Goal: Task Accomplishment & Management: Use online tool/utility

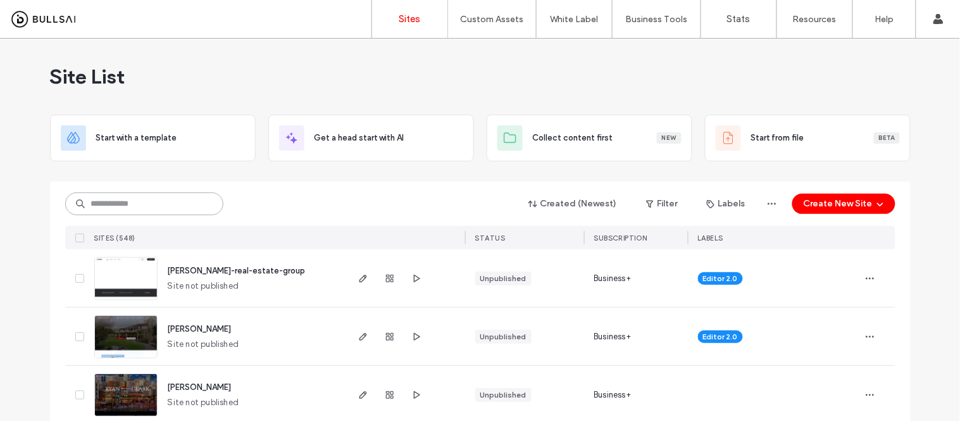
click at [175, 205] on input at bounding box center [144, 203] width 158 height 23
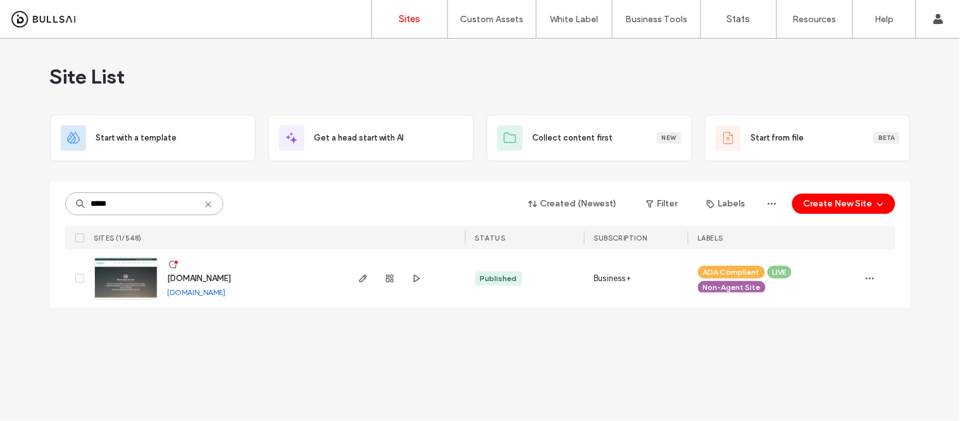
type input "*****"
click at [226, 294] on link "www.remarkableservices.org" at bounding box center [197, 291] width 58 height 9
click at [134, 278] on img at bounding box center [126, 301] width 62 height 86
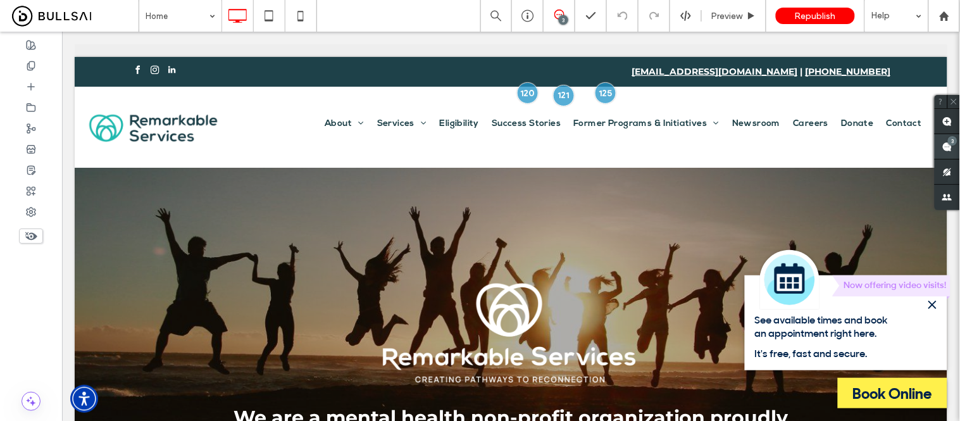
click at [945, 143] on use at bounding box center [947, 147] width 10 height 10
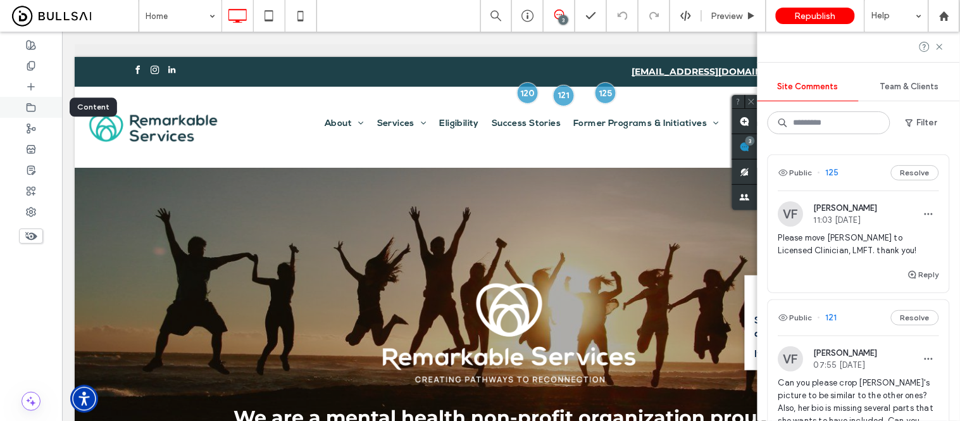
click at [32, 103] on icon at bounding box center [31, 107] width 10 height 10
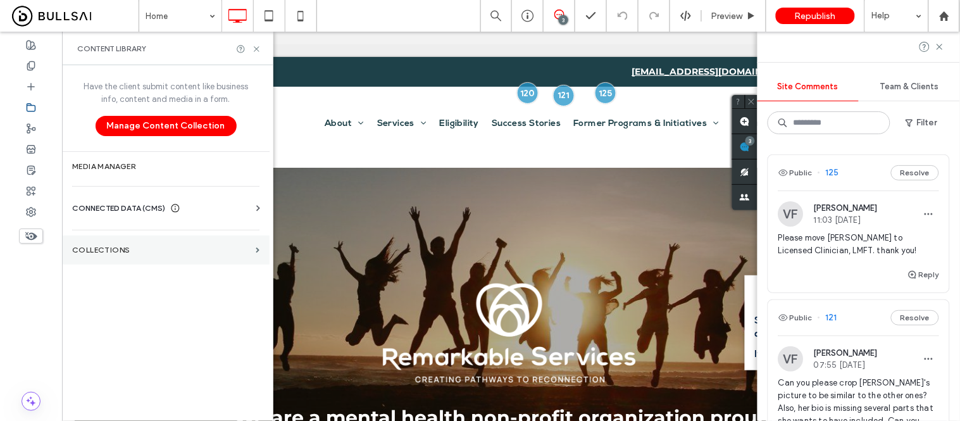
click at [123, 247] on label "Collections" at bounding box center [161, 249] width 178 height 9
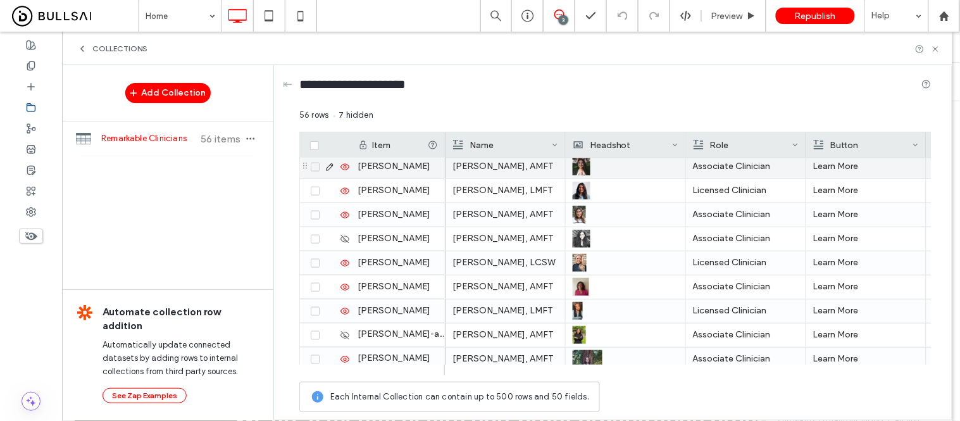
scroll to position [320, 0]
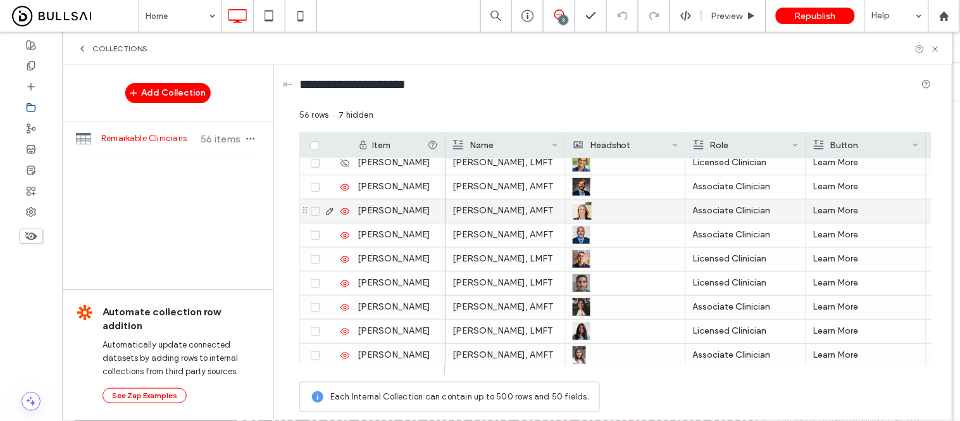
click at [511, 213] on p "Courtney Quattrini, AMFT" at bounding box center [505, 210] width 106 height 23
click at [511, 213] on p "Courtney Quattrini, AMFT" at bounding box center [505, 211] width 105 height 23
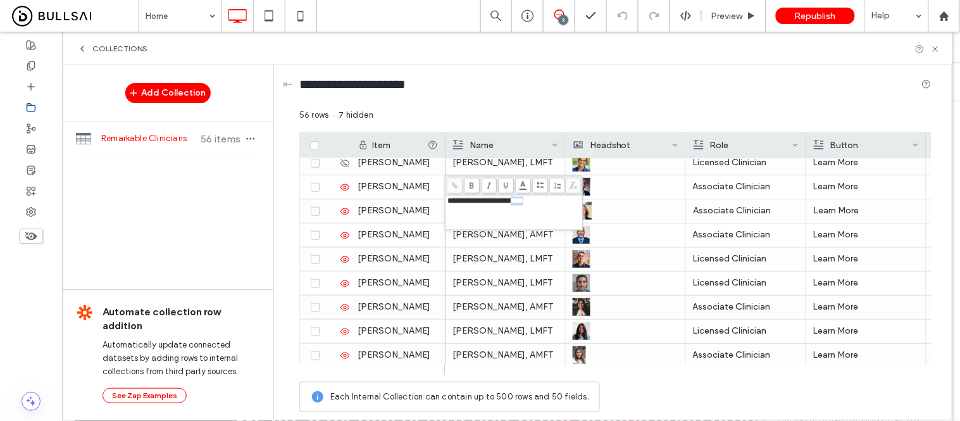
drag, startPoint x: 548, startPoint y: 204, endPoint x: 523, endPoint y: 205, distance: 24.7
click at [523, 205] on div "**********" at bounding box center [514, 201] width 134 height 9
click at [748, 211] on p "Associate Clinician" at bounding box center [746, 210] width 106 height 23
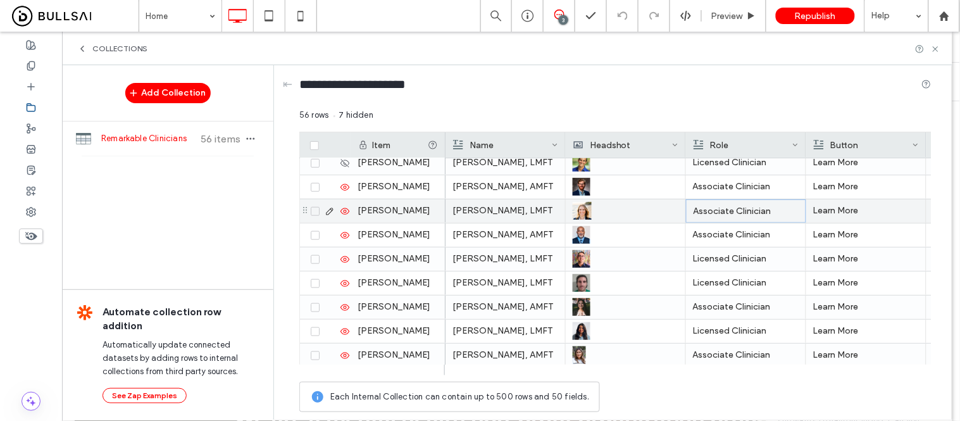
click at [758, 209] on p "Associate Clinician" at bounding box center [745, 211] width 105 height 23
drag, startPoint x: 724, startPoint y: 201, endPoint x: 682, endPoint y: 204, distance: 41.9
click at [682, 204] on div "**********" at bounding box center [615, 263] width 632 height 309
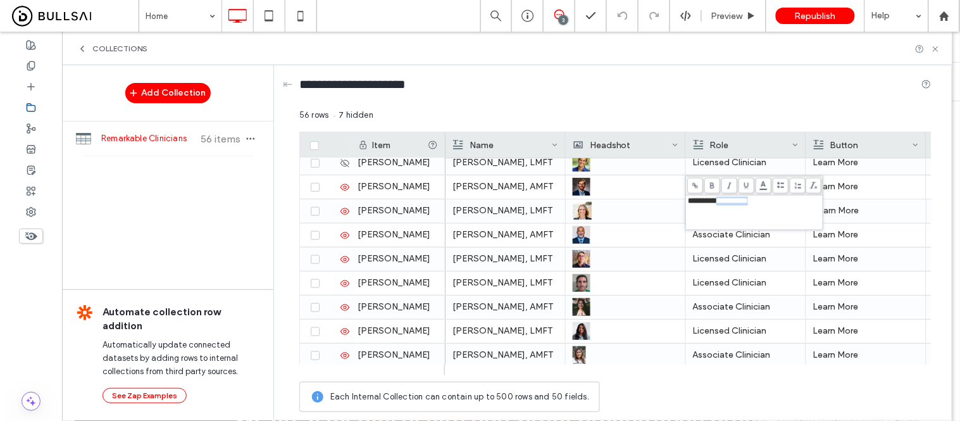
click at [723, 204] on span "**********" at bounding box center [718, 201] width 60 height 8
drag, startPoint x: 724, startPoint y: 203, endPoint x: 687, endPoint y: 199, distance: 36.9
click at [688, 199] on span "**********" at bounding box center [718, 201] width 60 height 8
click at [753, 260] on p "Licensed Clinician" at bounding box center [746, 258] width 106 height 23
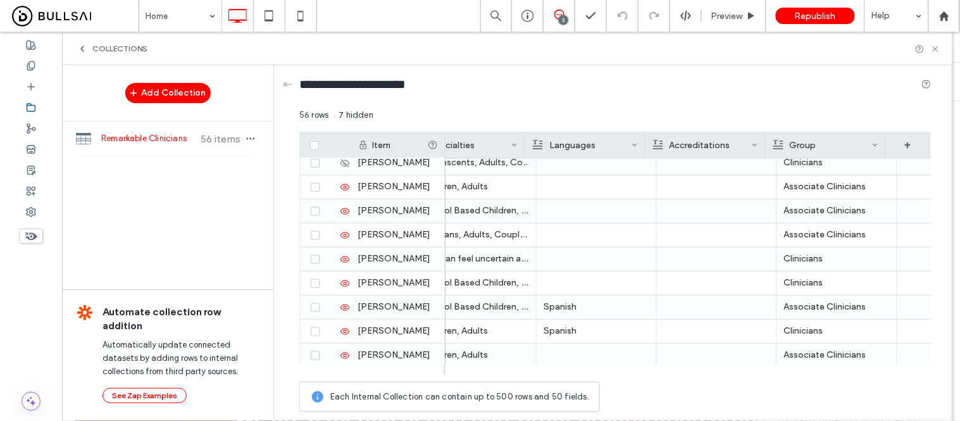
scroll to position [0, 649]
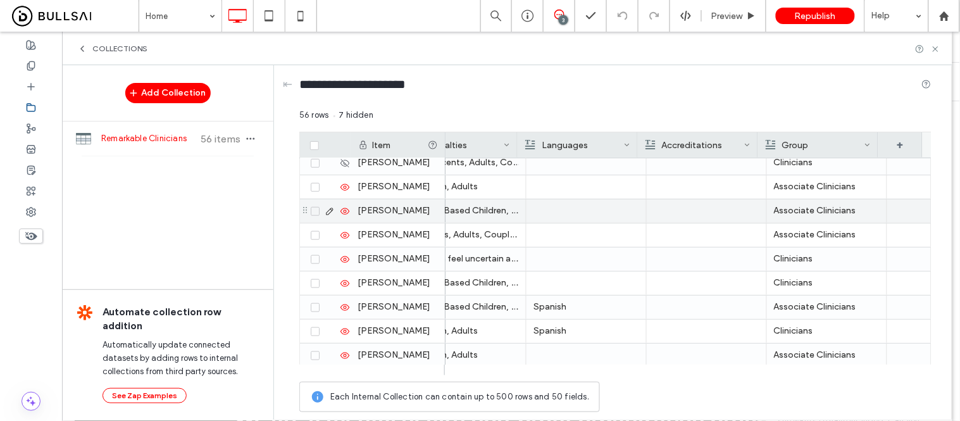
click at [817, 207] on p "Associate Clinicians" at bounding box center [827, 210] width 106 height 23
click at [817, 207] on p "Associate Clinicians" at bounding box center [826, 211] width 105 height 23
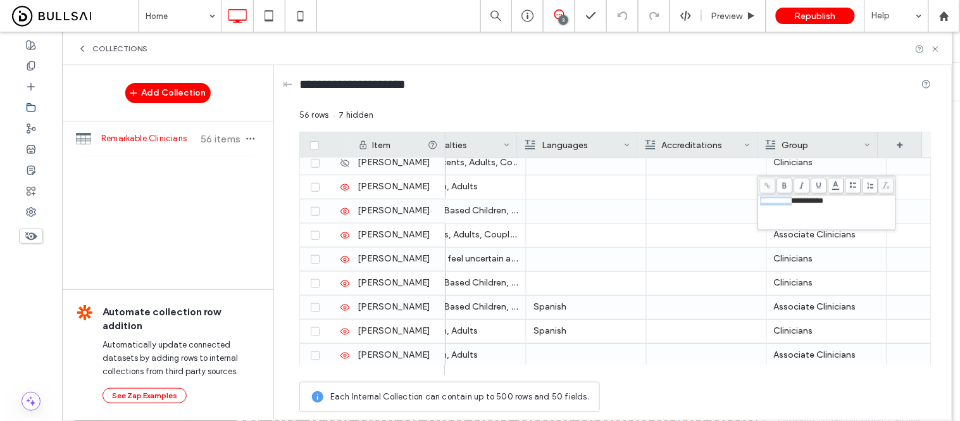
drag, startPoint x: 800, startPoint y: 201, endPoint x: 762, endPoint y: 201, distance: 37.3
click at [762, 201] on span "**********" at bounding box center [792, 201] width 63 height 8
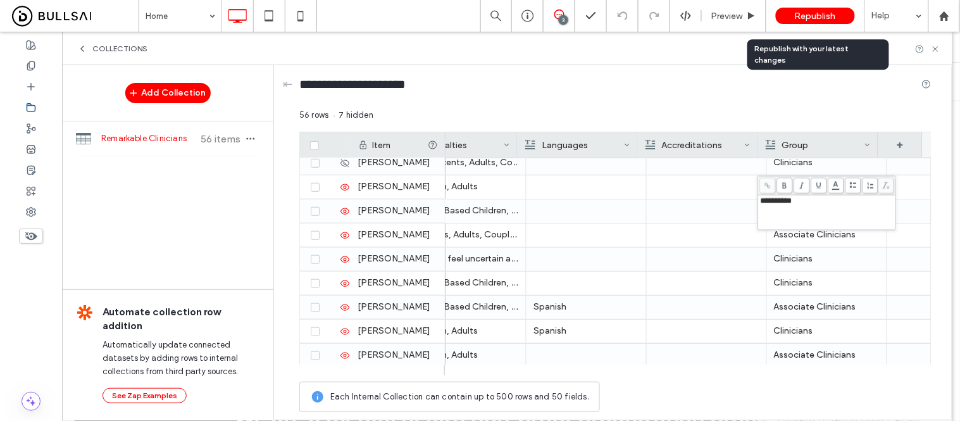
click at [805, 11] on span "Republish" at bounding box center [815, 16] width 41 height 11
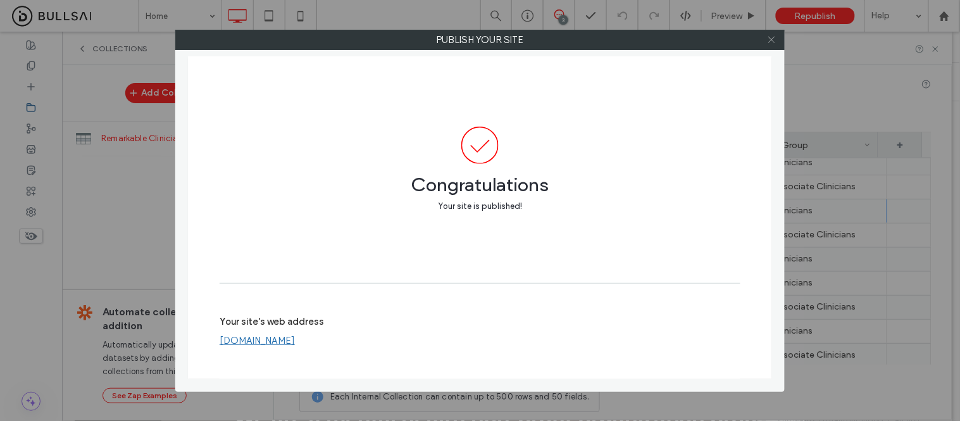
click at [770, 41] on icon at bounding box center [771, 39] width 9 height 9
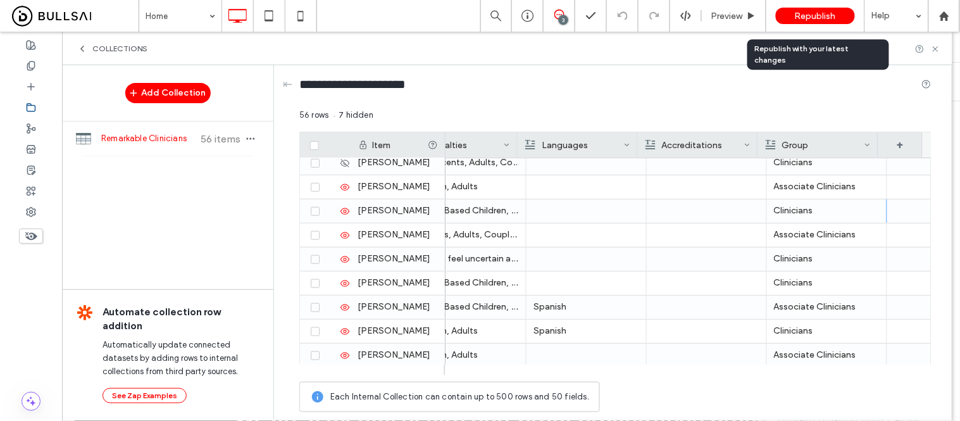
click at [811, 14] on span "Republish" at bounding box center [815, 16] width 41 height 11
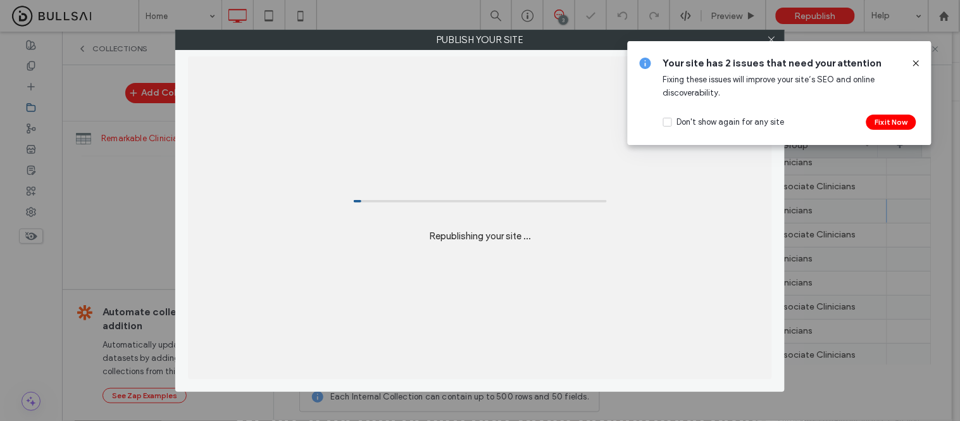
drag, startPoint x: 786, startPoint y: 4, endPoint x: 762, endPoint y: -52, distance: 61.5
click at [915, 64] on icon at bounding box center [916, 63] width 10 height 10
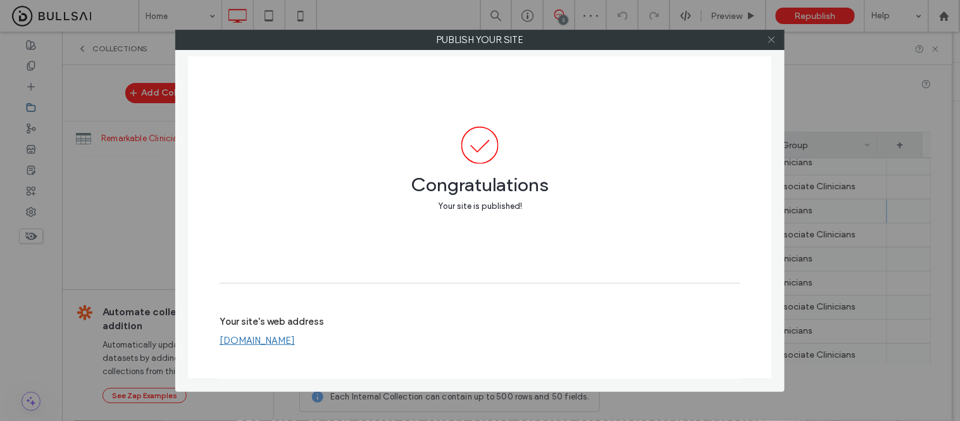
click at [770, 41] on icon at bounding box center [771, 39] width 9 height 9
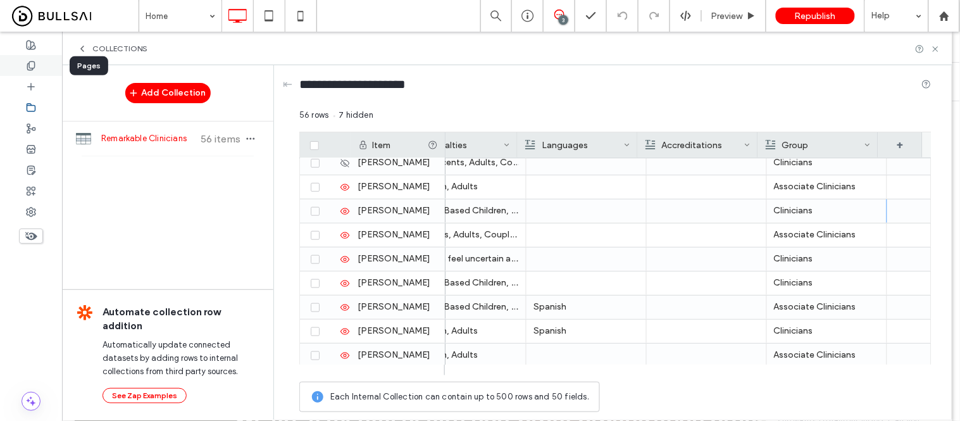
drag, startPoint x: 40, startPoint y: 68, endPoint x: 46, endPoint y: 66, distance: 6.5
click at [39, 68] on div at bounding box center [31, 65] width 62 height 21
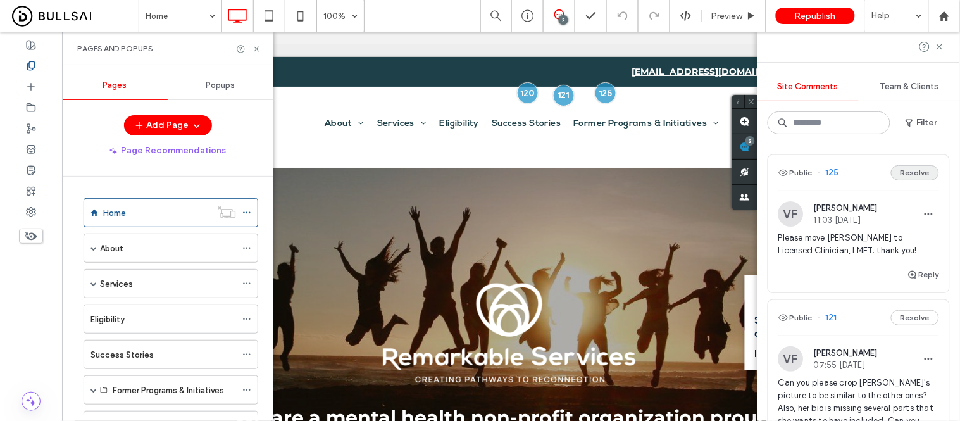
click at [908, 173] on button "Resolve" at bounding box center [915, 172] width 48 height 15
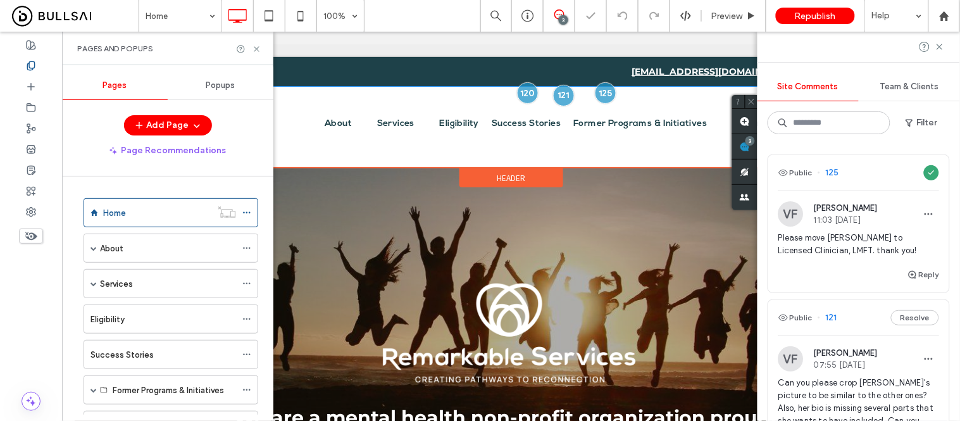
scroll to position [0, 0]
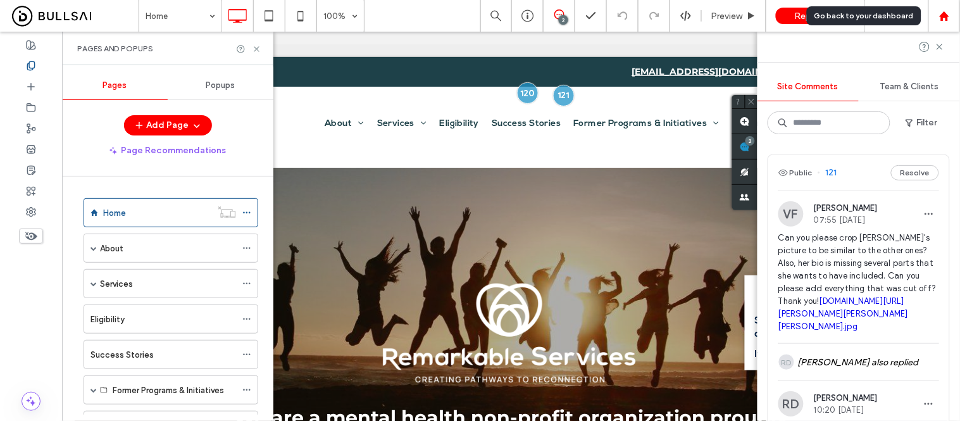
click at [944, 15] on use at bounding box center [943, 15] width 9 height 9
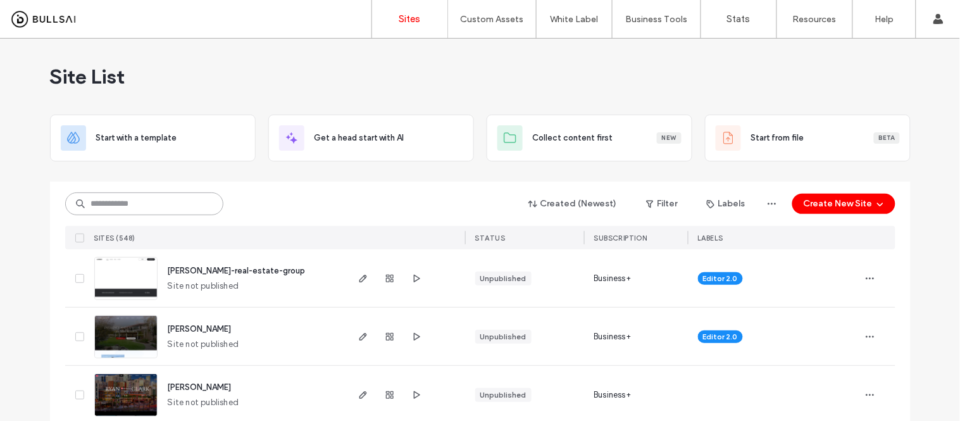
click at [123, 204] on input at bounding box center [144, 203] width 158 height 23
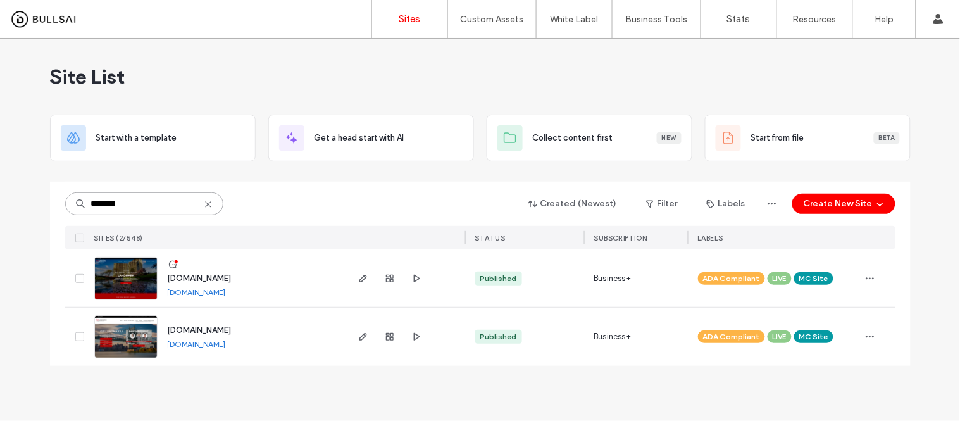
type input "********"
click at [208, 345] on link "www.kwlandmarkii.com" at bounding box center [197, 343] width 58 height 9
click at [124, 335] on img at bounding box center [126, 359] width 62 height 86
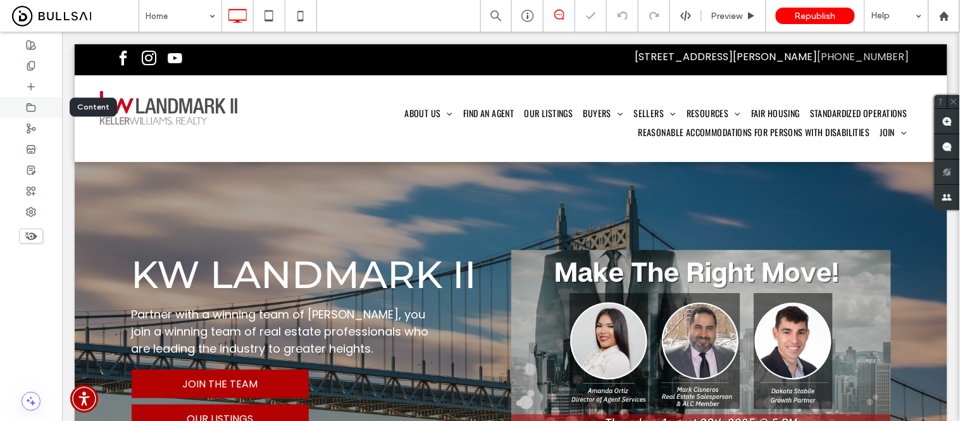
click at [39, 105] on div at bounding box center [31, 107] width 62 height 21
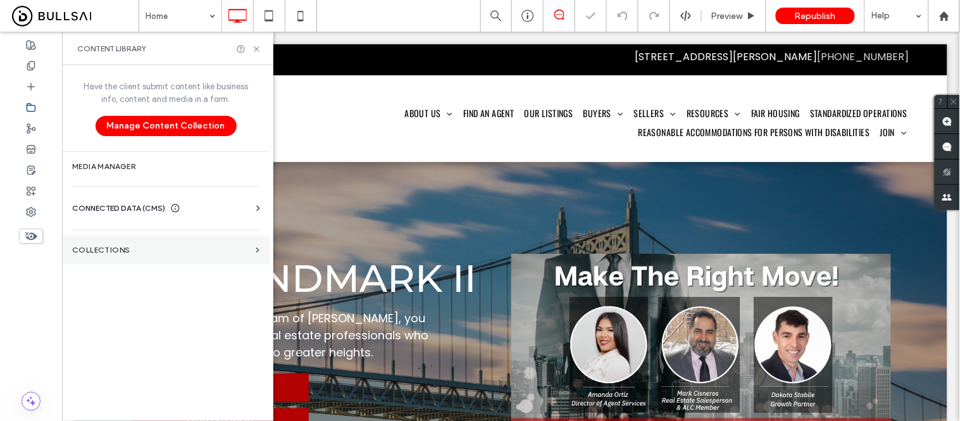
click at [109, 254] on label "Collections" at bounding box center [161, 249] width 178 height 9
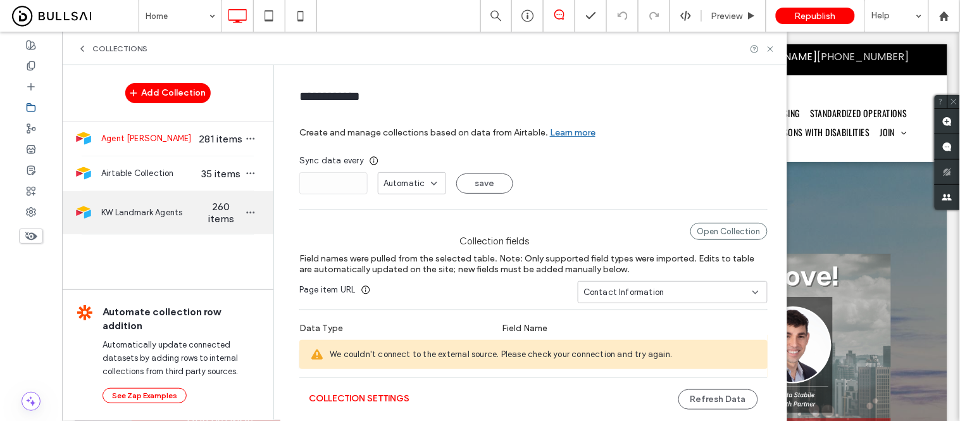
click at [140, 224] on div "KW Landmark Agents 260 items" at bounding box center [167, 212] width 211 height 43
type input "**********"
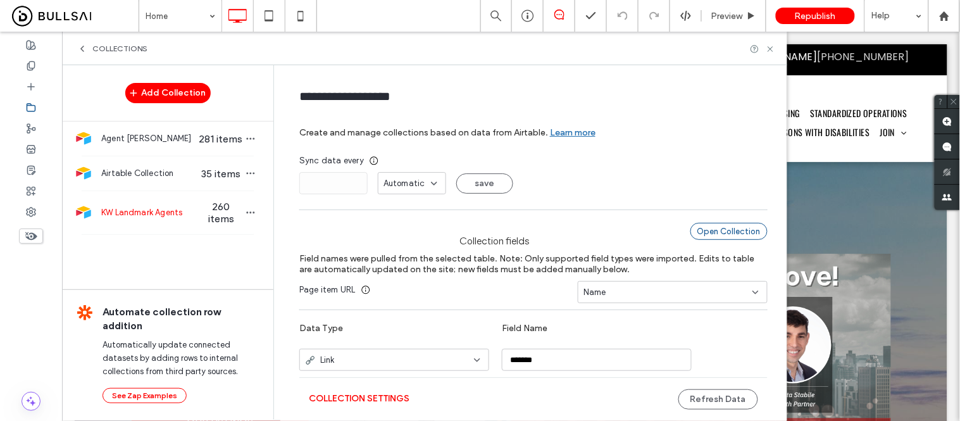
click at [717, 230] on div "Open Collection" at bounding box center [728, 231] width 77 height 17
click at [33, 66] on icon at bounding box center [31, 66] width 10 height 10
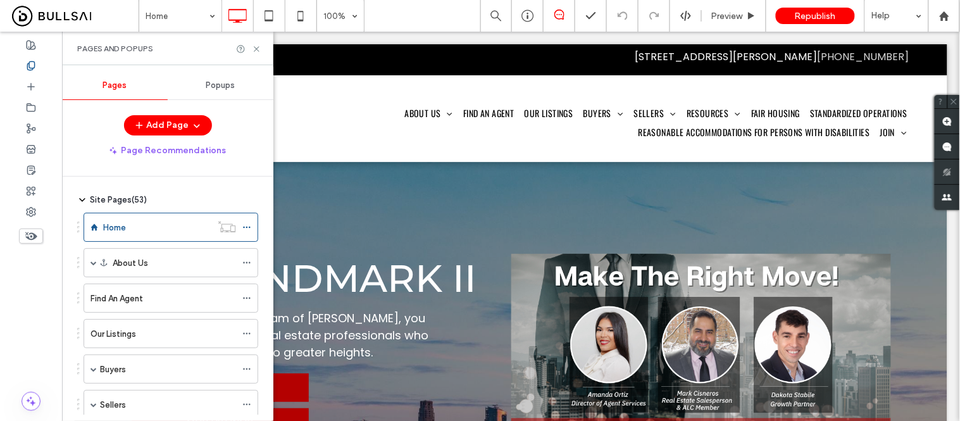
scroll to position [70, 0]
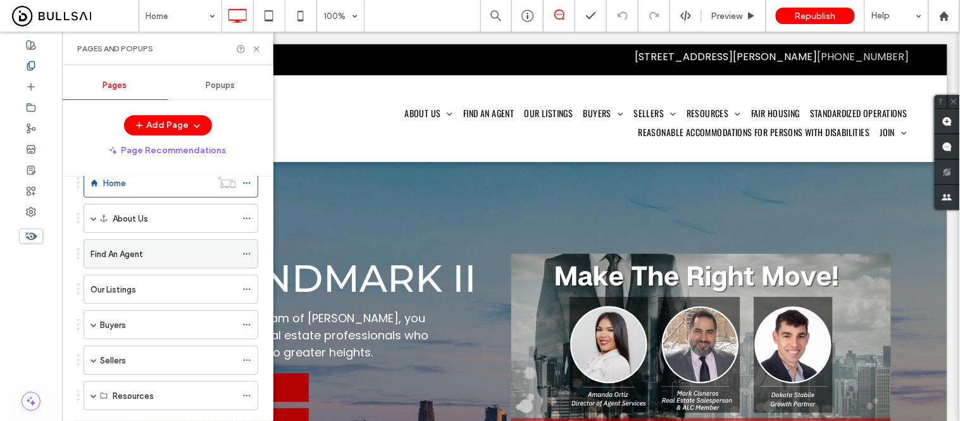
click at [113, 252] on label "Find An Agent" at bounding box center [116, 254] width 53 height 22
click at [255, 48] on icon at bounding box center [256, 48] width 9 height 9
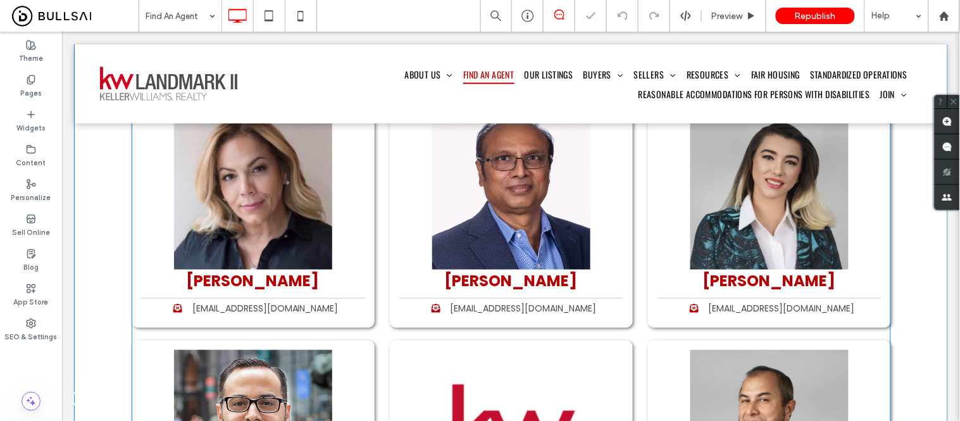
scroll to position [140, 0]
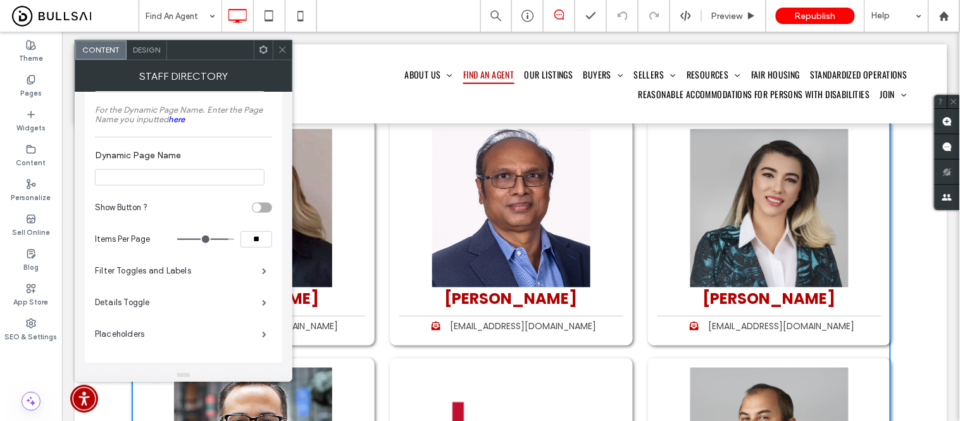
scroll to position [351, 0]
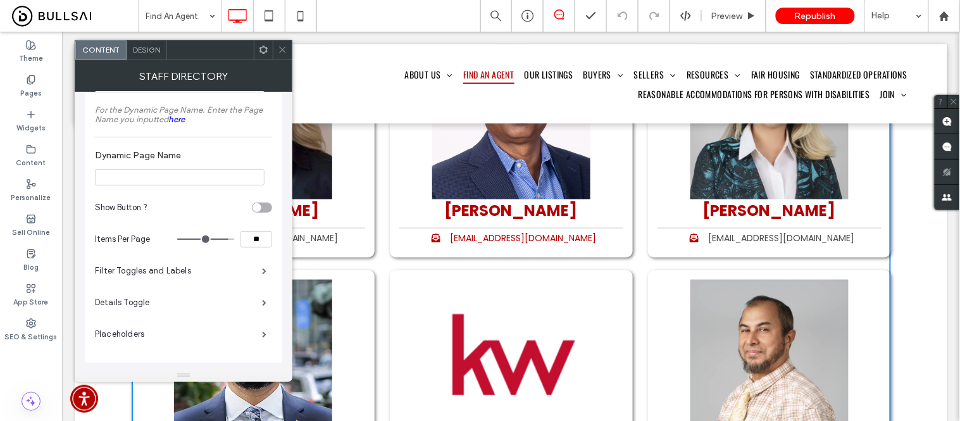
click at [461, 235] on span "[EMAIL_ADDRESS][DOMAIN_NAME]" at bounding box center [523, 237] width 146 height 13
click at [432, 168] on img at bounding box center [511, 119] width 158 height 158
click at [282, 49] on use at bounding box center [282, 50] width 6 height 6
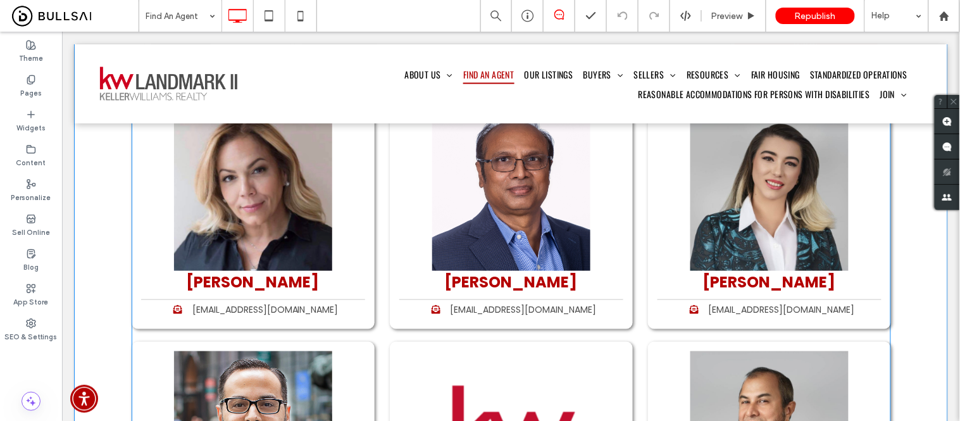
scroll to position [211, 0]
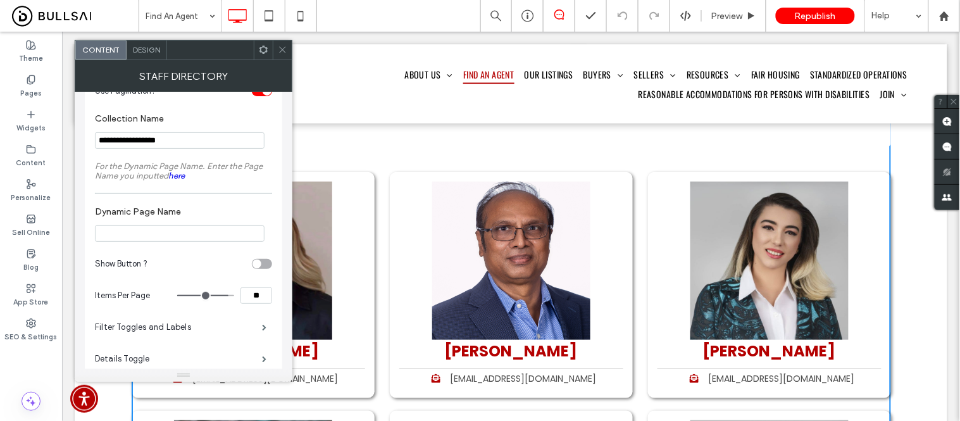
scroll to position [27, 0]
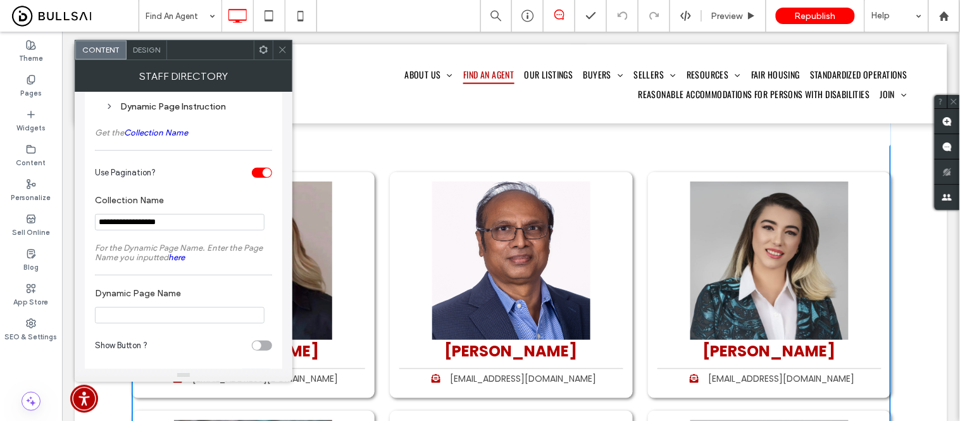
click at [152, 57] on div "Design" at bounding box center [147, 49] width 40 height 19
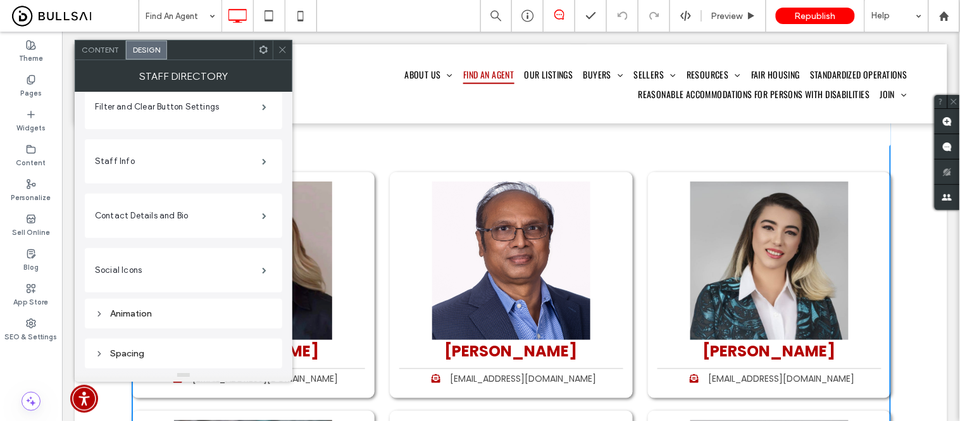
scroll to position [211, 0]
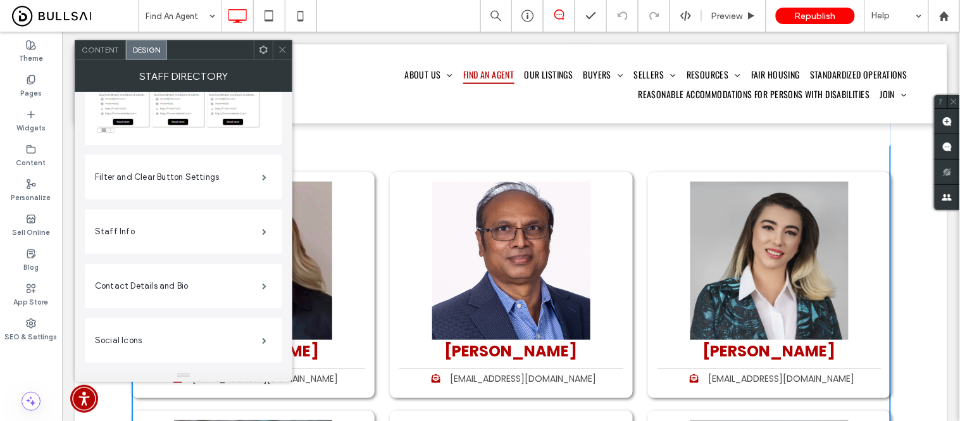
click at [192, 239] on label "Staff Info" at bounding box center [178, 231] width 167 height 25
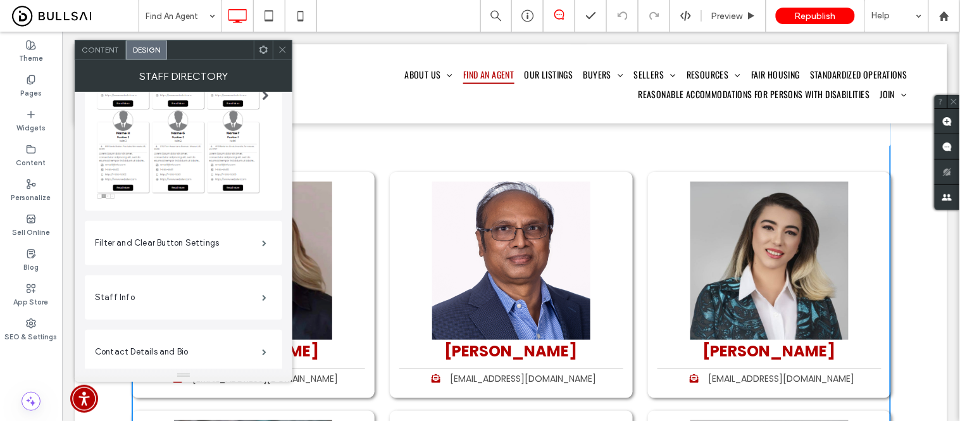
scroll to position [71, 0]
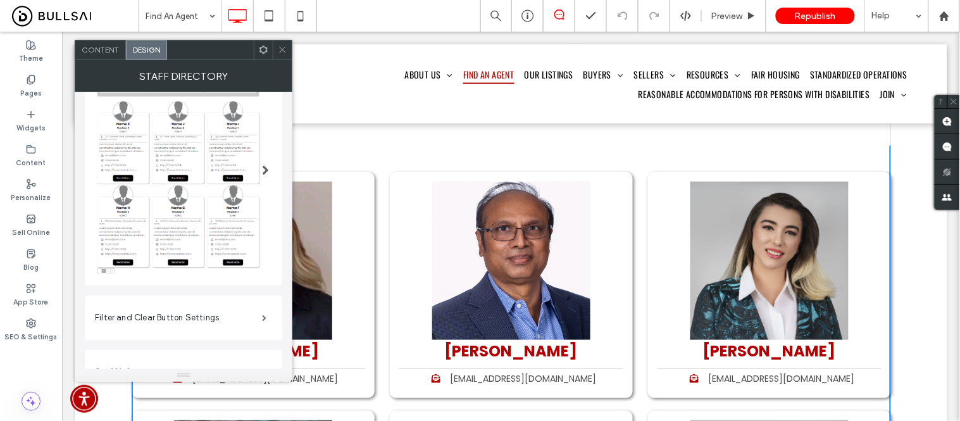
click at [207, 192] on img at bounding box center [179, 175] width 168 height 204
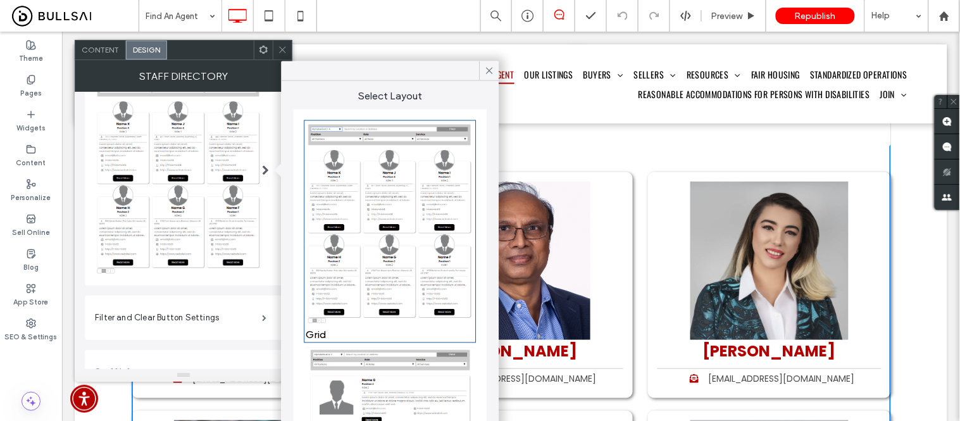
scroll to position [0, 0]
click at [376, 197] on img at bounding box center [390, 226] width 168 height 204
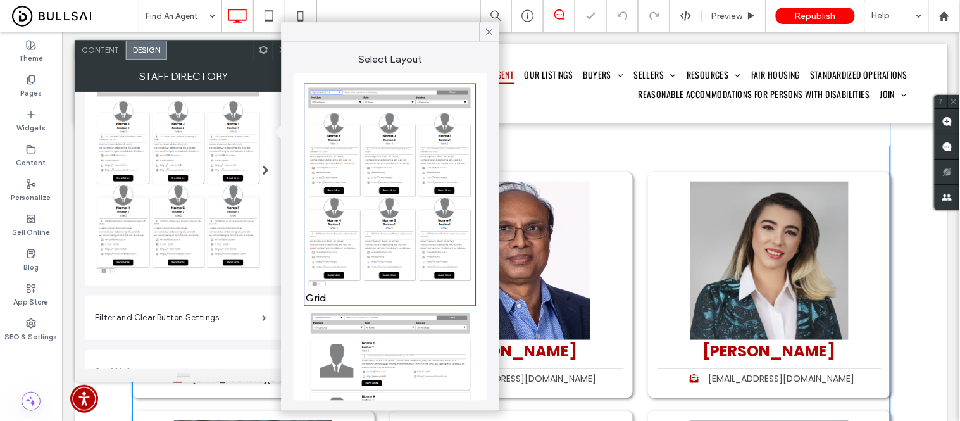
scroll to position [141, 0]
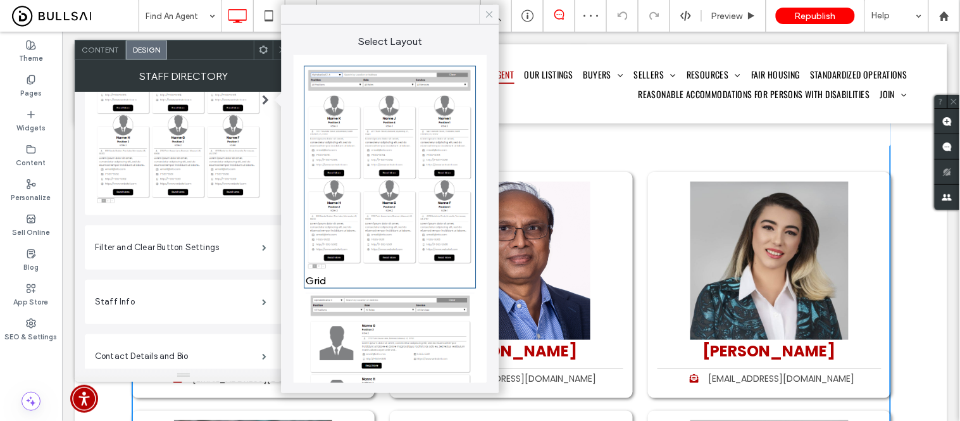
click at [489, 13] on icon at bounding box center [488, 14] width 11 height 11
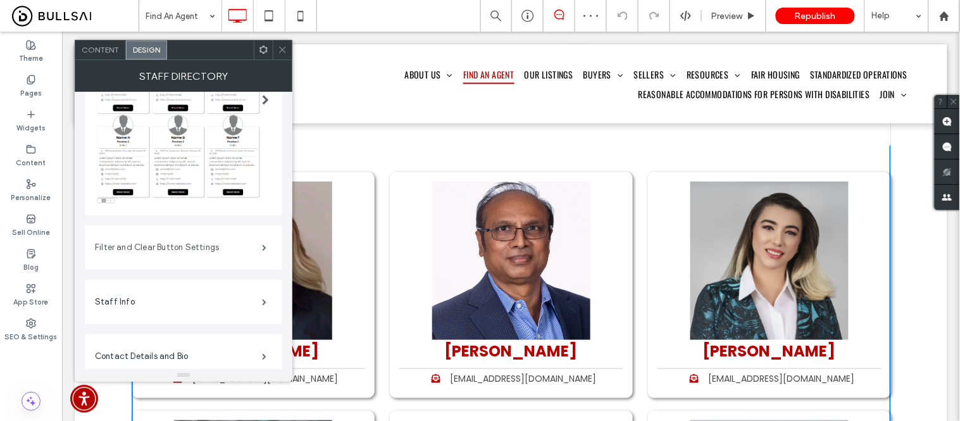
click at [190, 249] on label "Filter and Clear Button Settings" at bounding box center [178, 247] width 167 height 25
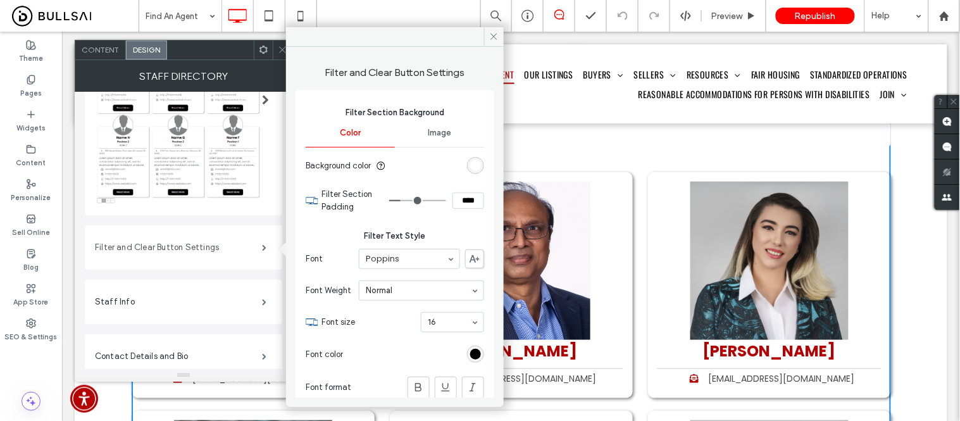
click at [189, 249] on label "Filter and Clear Button Settings" at bounding box center [178, 247] width 167 height 25
click at [100, 44] on div "Content" at bounding box center [100, 49] width 51 height 19
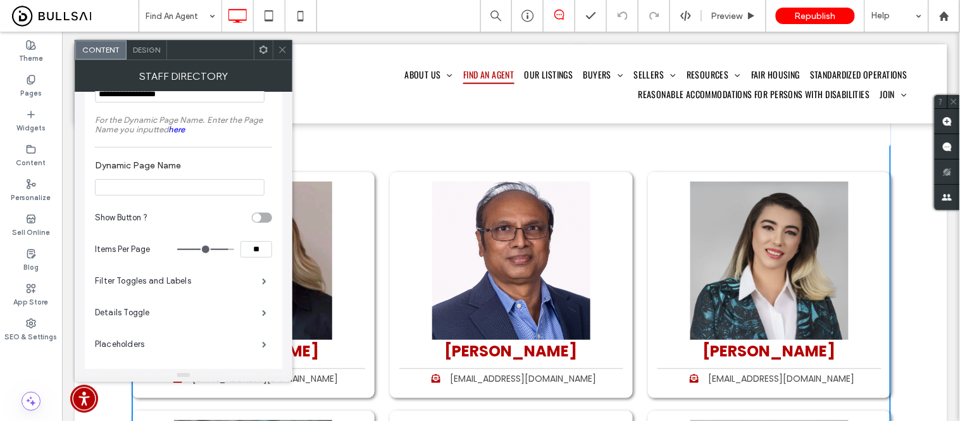
scroll to position [167, 0]
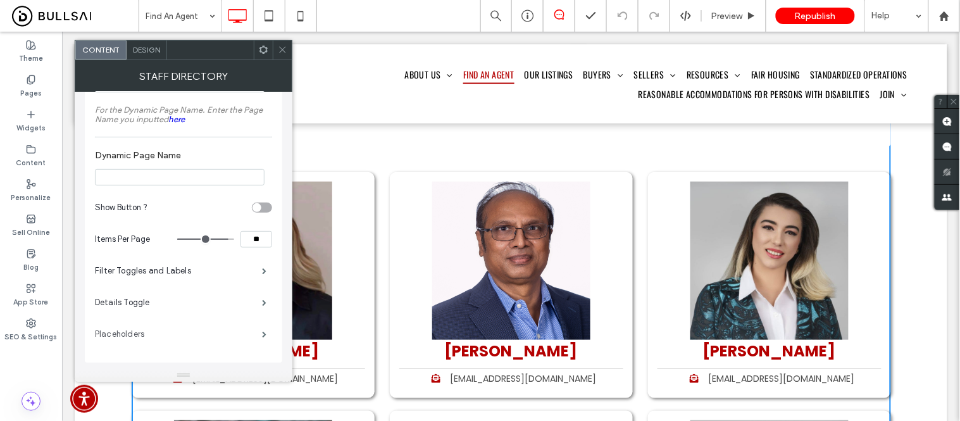
click at [147, 332] on label "Placeholders" at bounding box center [178, 333] width 167 height 25
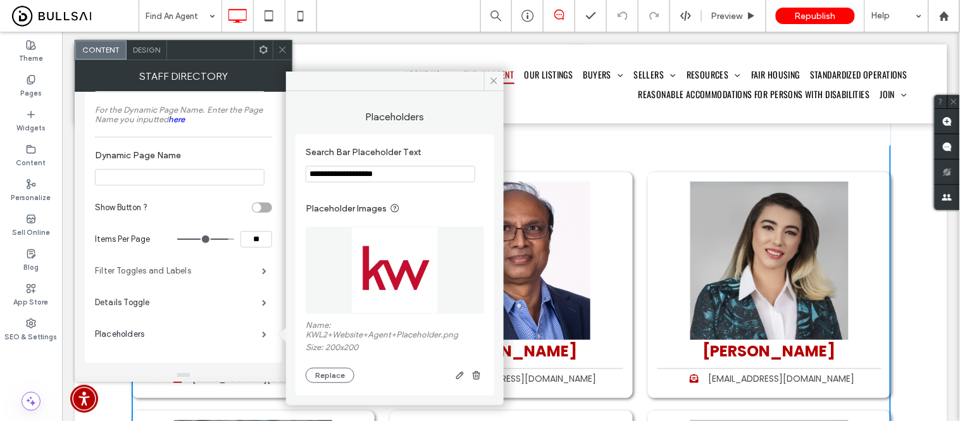
click at [157, 274] on label "Filter Toggles and Labels" at bounding box center [178, 270] width 167 height 25
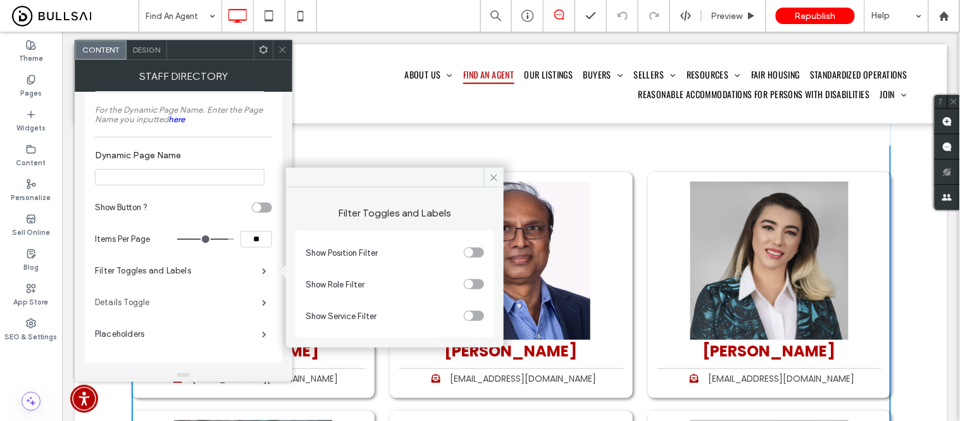
click at [175, 302] on label "Details Toggle" at bounding box center [178, 302] width 167 height 25
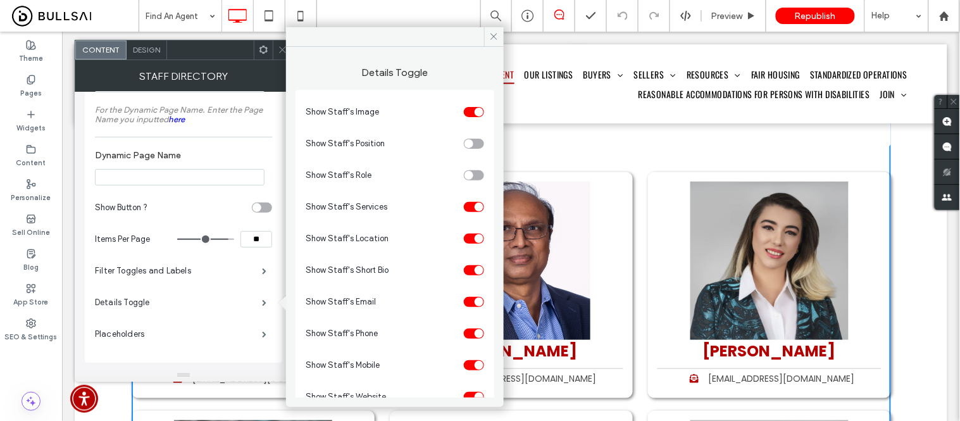
scroll to position [21, 0]
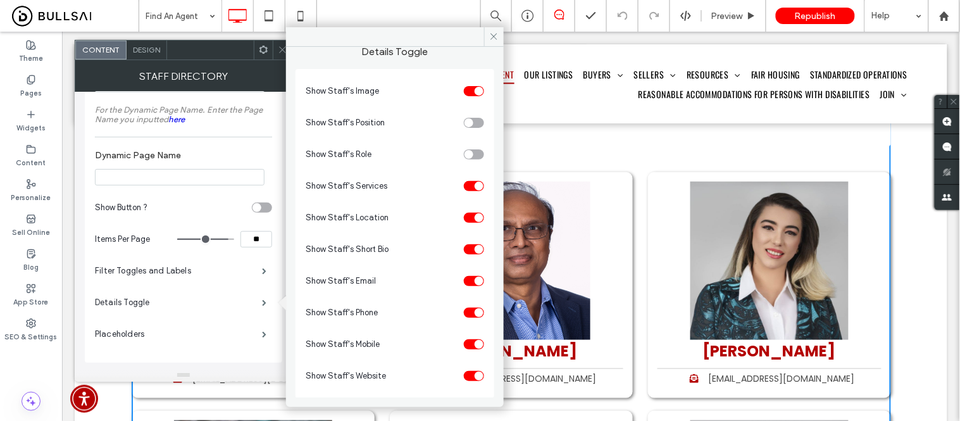
click at [475, 309] on div "toggle" at bounding box center [479, 312] width 9 height 9
click at [471, 310] on div "toggle" at bounding box center [474, 312] width 20 height 10
click at [497, 35] on icon at bounding box center [493, 36] width 9 height 9
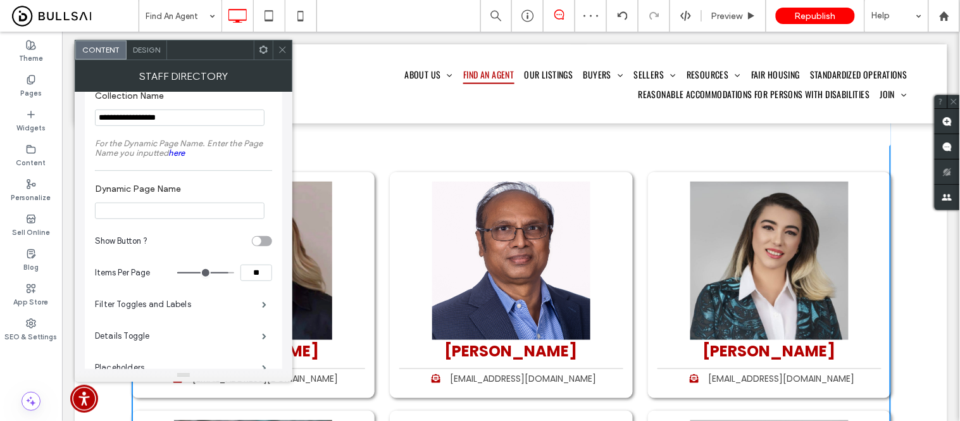
scroll to position [97, 0]
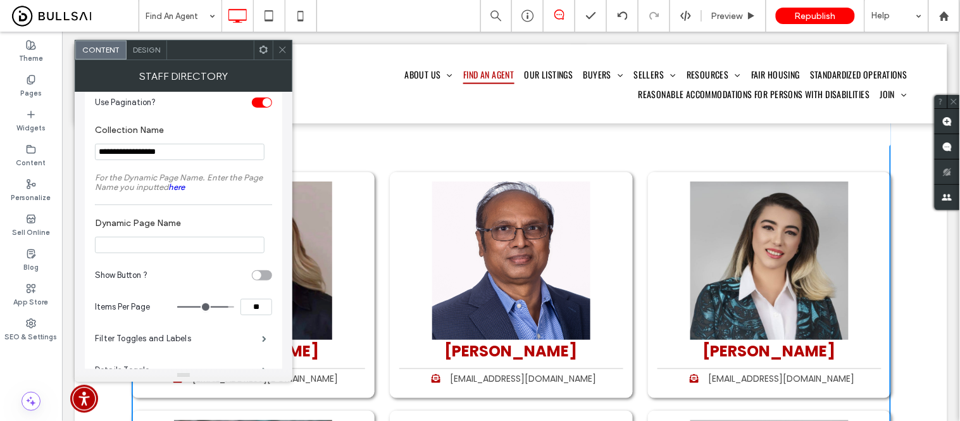
click at [287, 47] on icon at bounding box center [282, 49] width 9 height 9
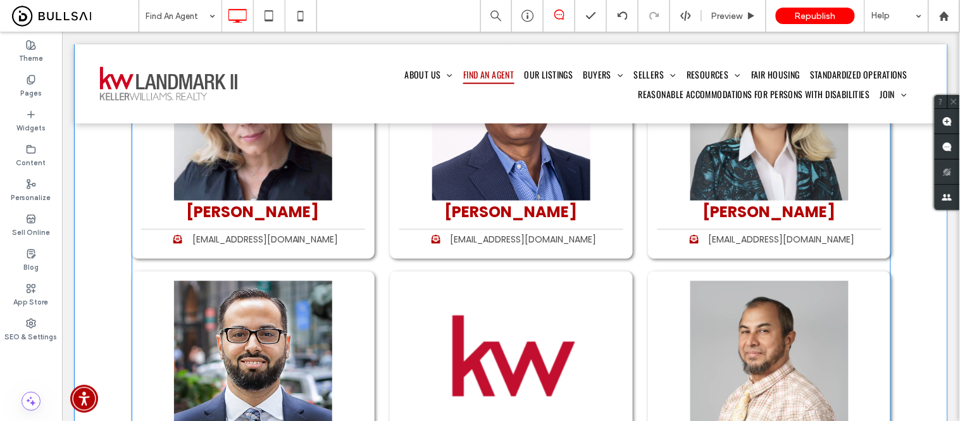
scroll to position [351, 0]
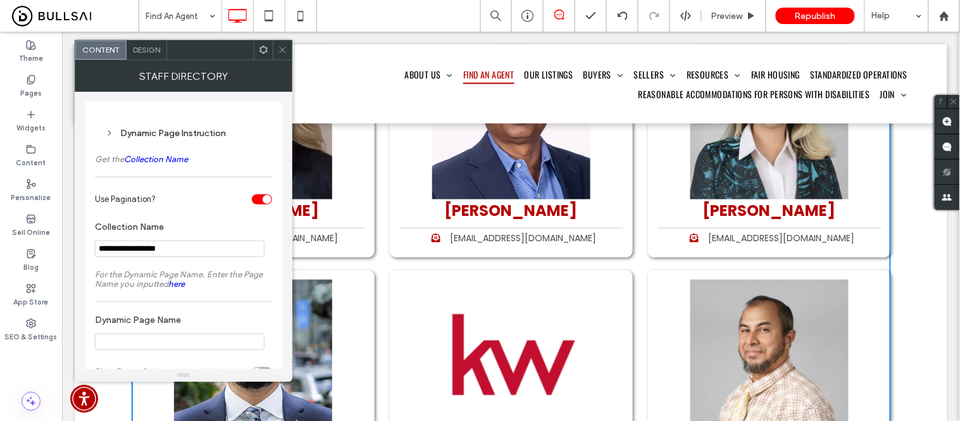
click at [287, 53] on div at bounding box center [282, 49] width 19 height 19
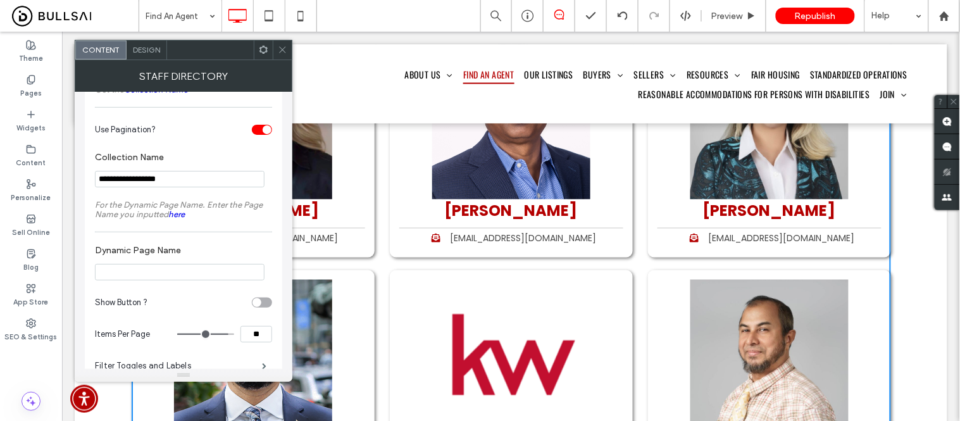
scroll to position [70, 0]
click at [192, 271] on input "Dynamic Page Name" at bounding box center [180, 271] width 170 height 16
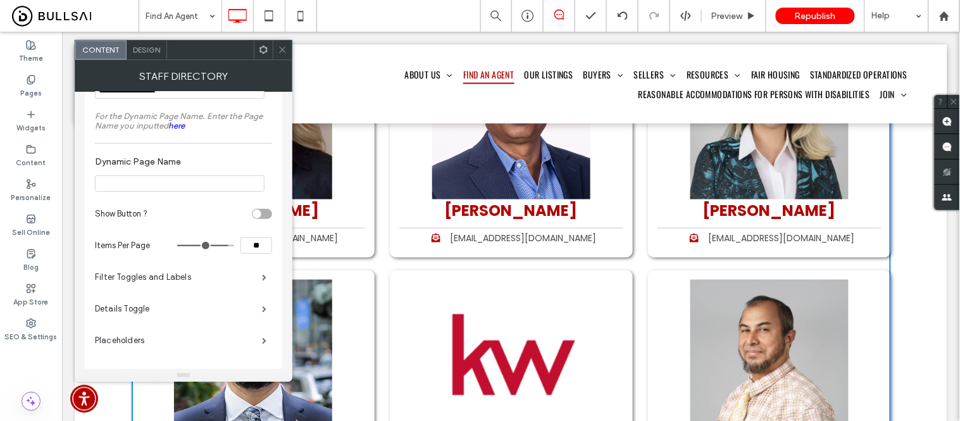
scroll to position [167, 0]
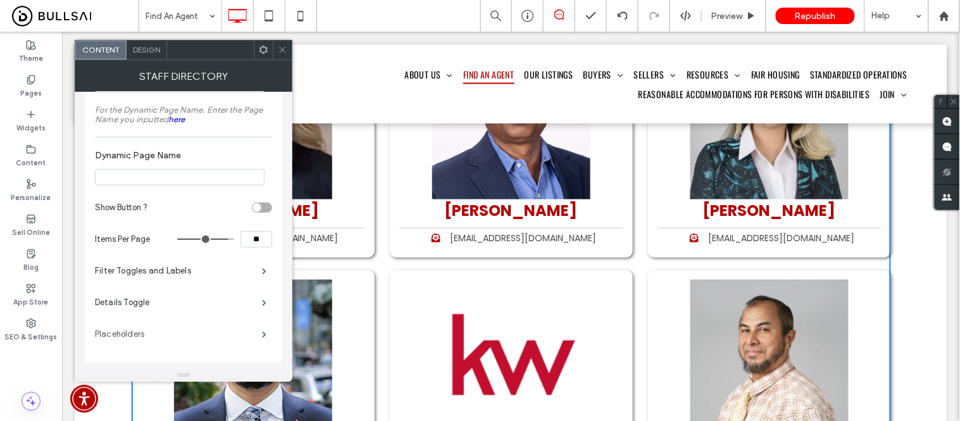
click at [176, 334] on label "Placeholders" at bounding box center [178, 333] width 167 height 25
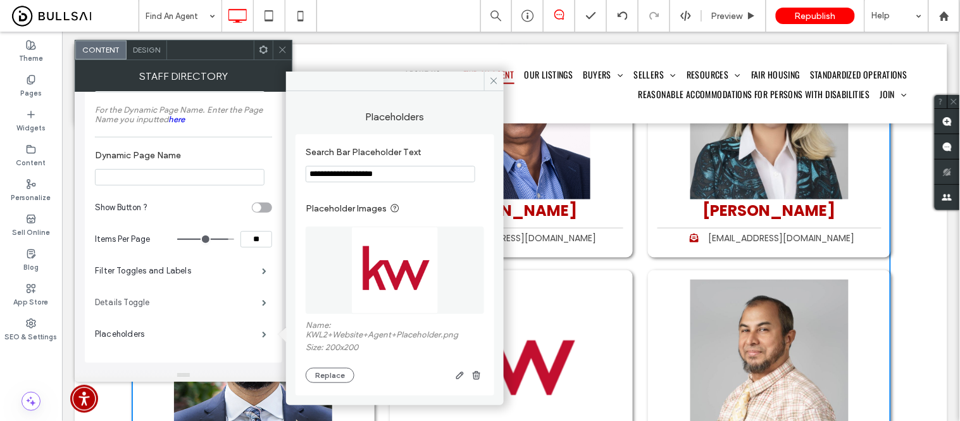
click at [138, 301] on label "Details Toggle" at bounding box center [178, 302] width 167 height 25
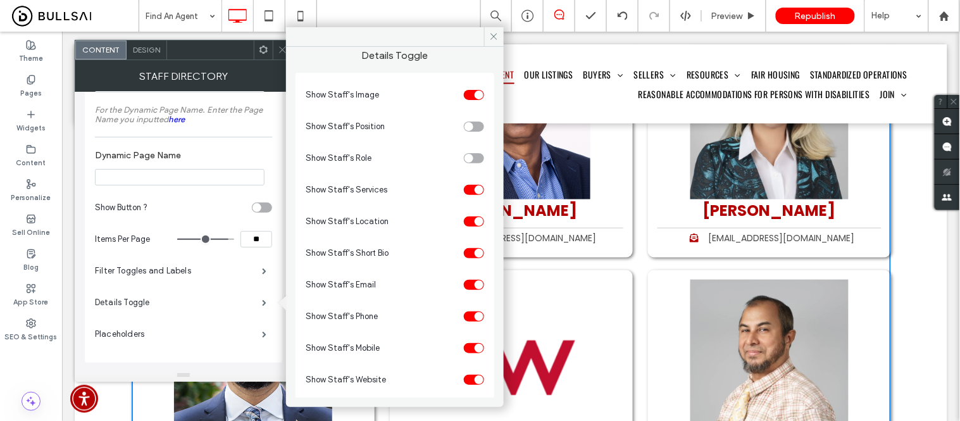
scroll to position [21, 0]
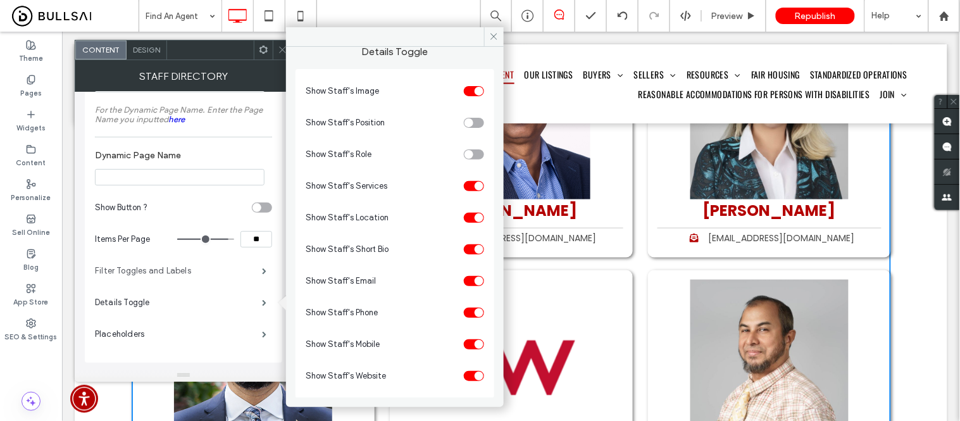
click at [149, 270] on label "Filter Toggles and Labels" at bounding box center [178, 270] width 167 height 25
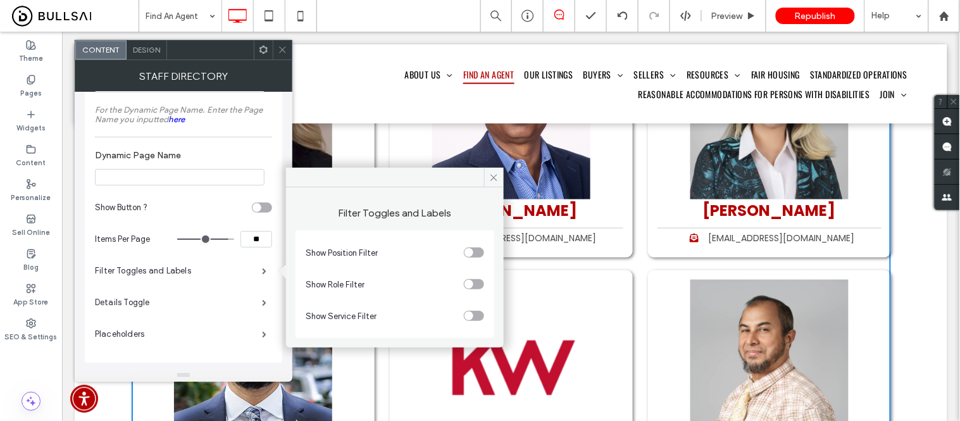
click at [471, 253] on div "toggle" at bounding box center [468, 252] width 9 height 9
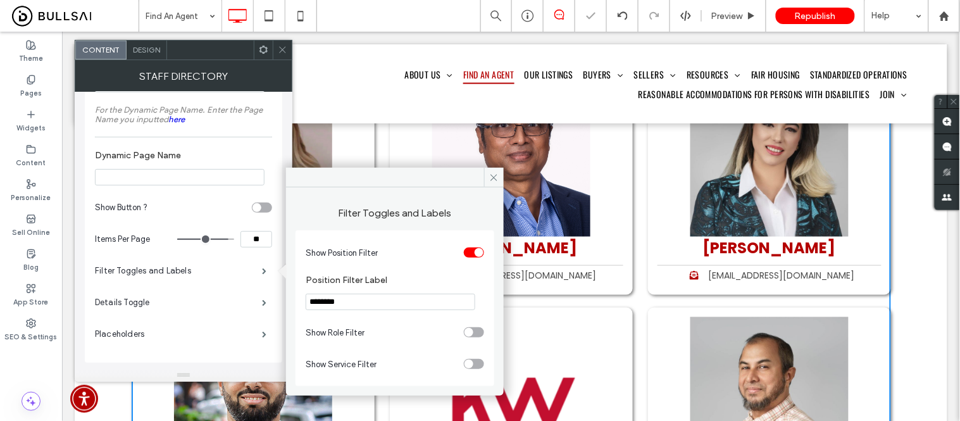
click at [471, 253] on div "toggle" at bounding box center [474, 252] width 20 height 10
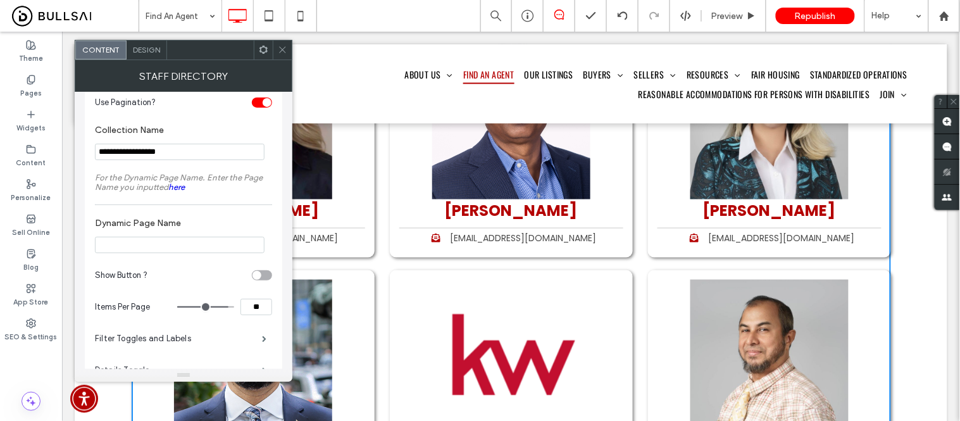
scroll to position [0, 0]
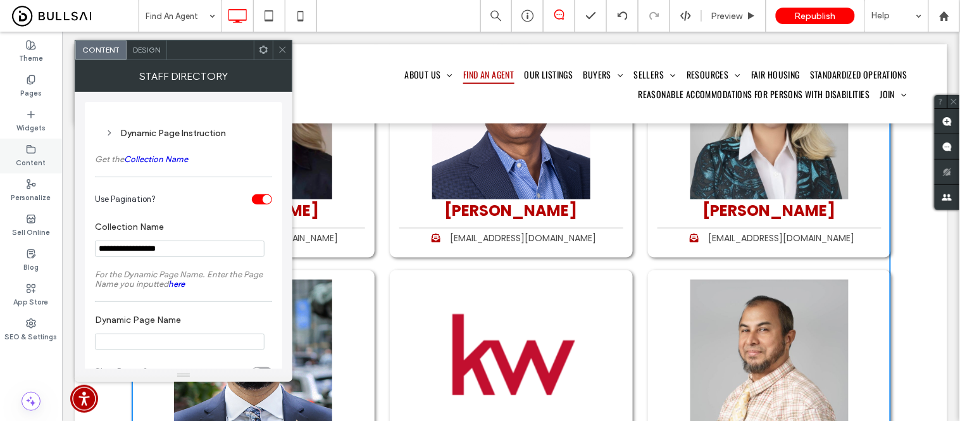
click at [37, 152] on div "Content" at bounding box center [31, 156] width 62 height 35
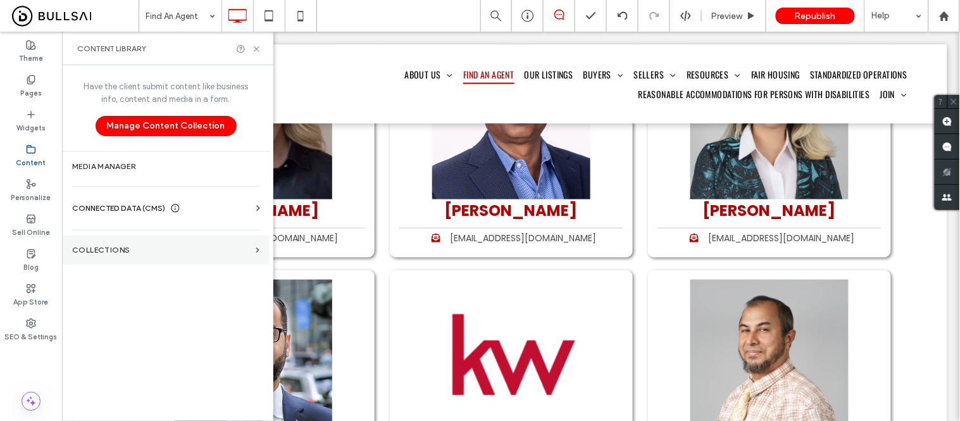
click at [142, 254] on label "Collections" at bounding box center [161, 249] width 178 height 9
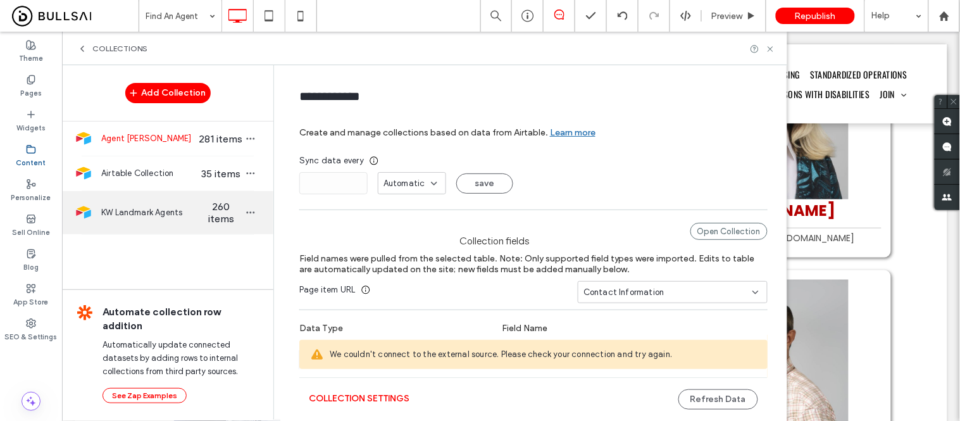
click at [154, 216] on span "KW Landmark Agents" at bounding box center [149, 212] width 97 height 13
type input "**********"
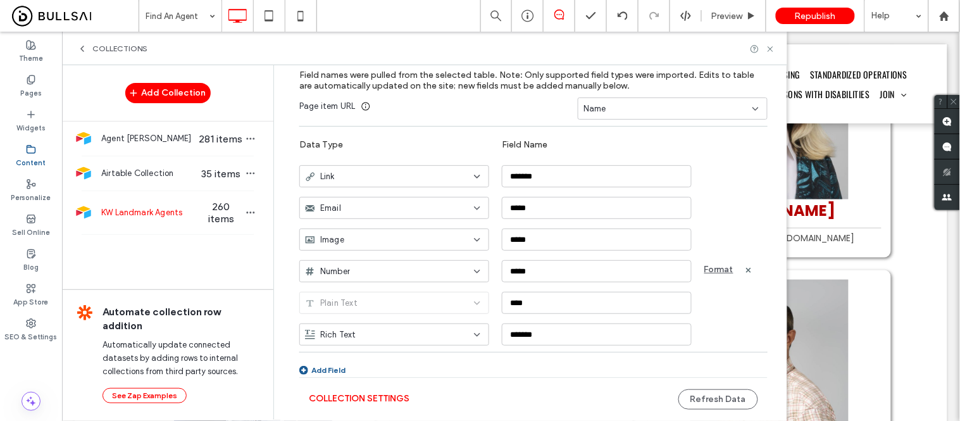
scroll to position [185, 0]
drag, startPoint x: 770, startPoint y: 48, endPoint x: 567, endPoint y: 183, distance: 244.1
click at [770, 48] on use at bounding box center [769, 48] width 5 height 5
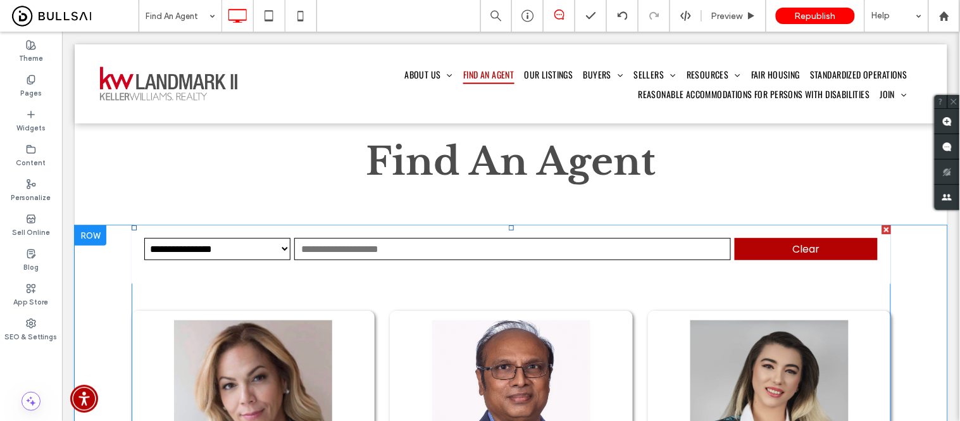
scroll to position [140, 0]
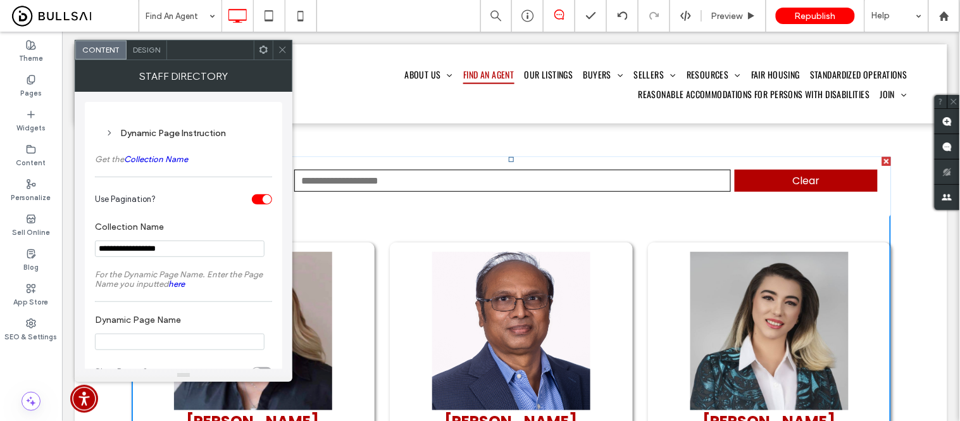
click at [139, 48] on span "Design" at bounding box center [146, 49] width 27 height 9
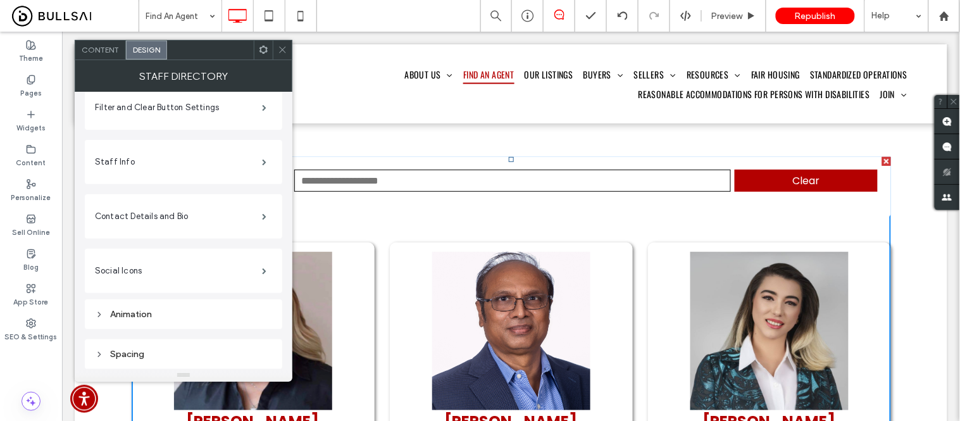
scroll to position [211, 0]
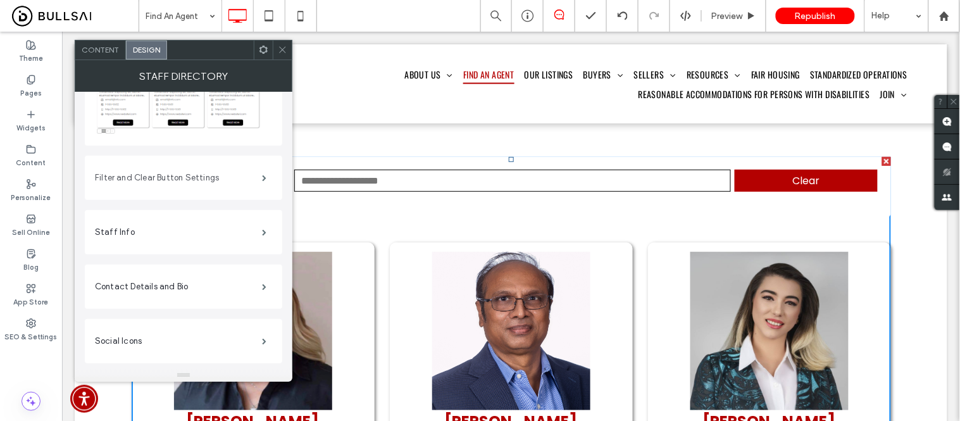
click at [213, 174] on label "Filter and Clear Button Settings" at bounding box center [178, 177] width 167 height 25
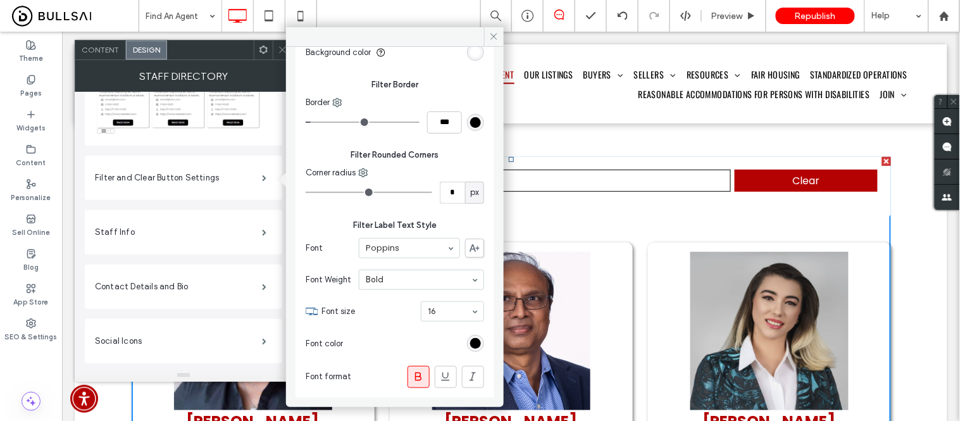
scroll to position [421, 0]
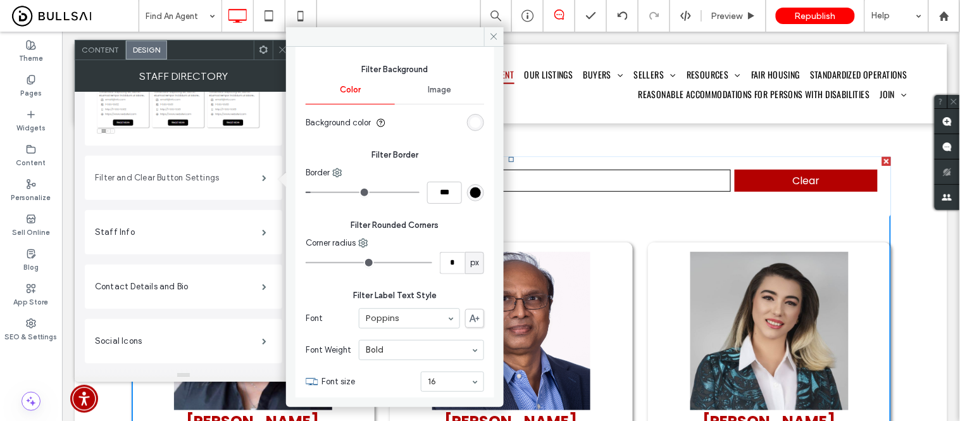
click at [213, 173] on label "Filter and Clear Button Settings" at bounding box center [178, 177] width 167 height 25
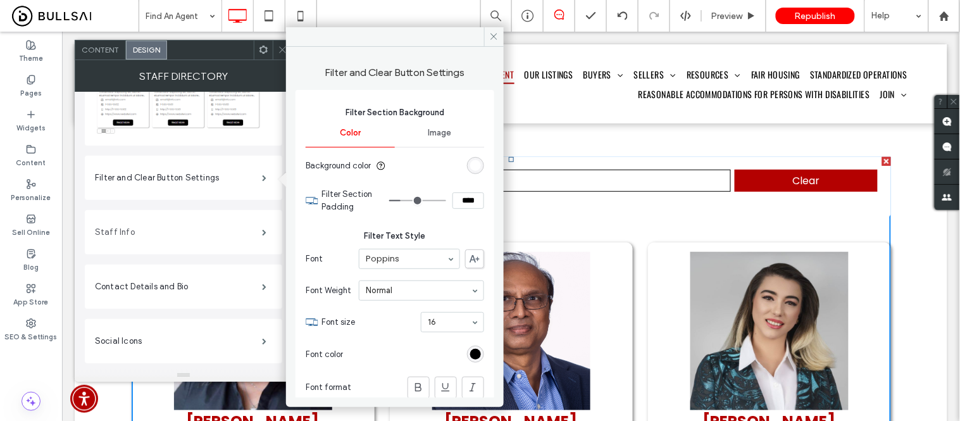
click at [182, 225] on label "Staff Info" at bounding box center [178, 232] width 167 height 25
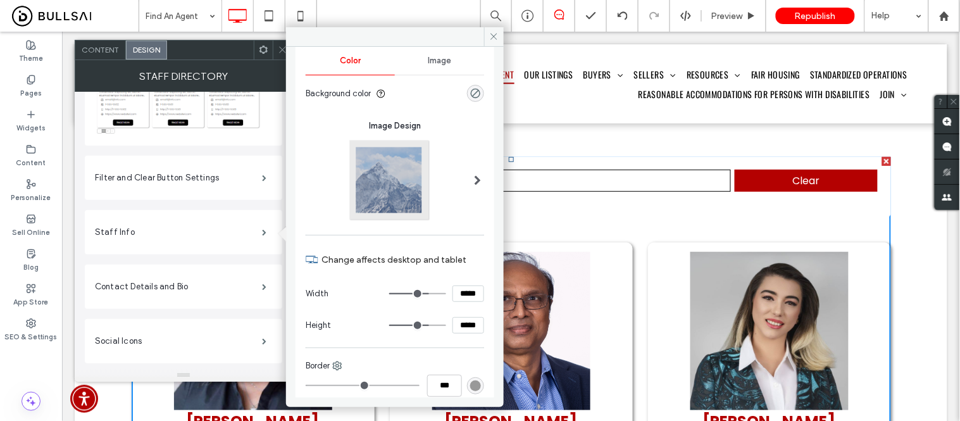
scroll to position [71, 0]
drag, startPoint x: 150, startPoint y: 281, endPoint x: 193, endPoint y: 279, distance: 43.1
click at [151, 281] on label "Contact Details and Bio" at bounding box center [178, 286] width 167 height 25
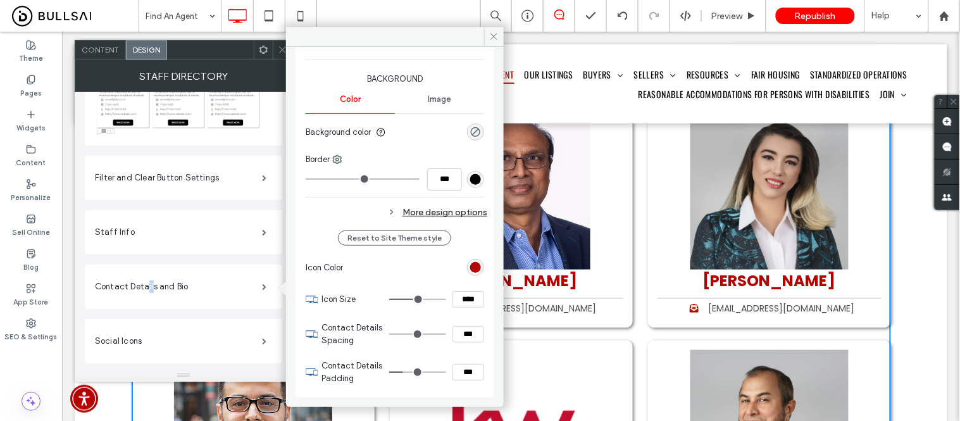
scroll to position [508, 0]
click at [130, 347] on label "Social Icons" at bounding box center [178, 340] width 167 height 25
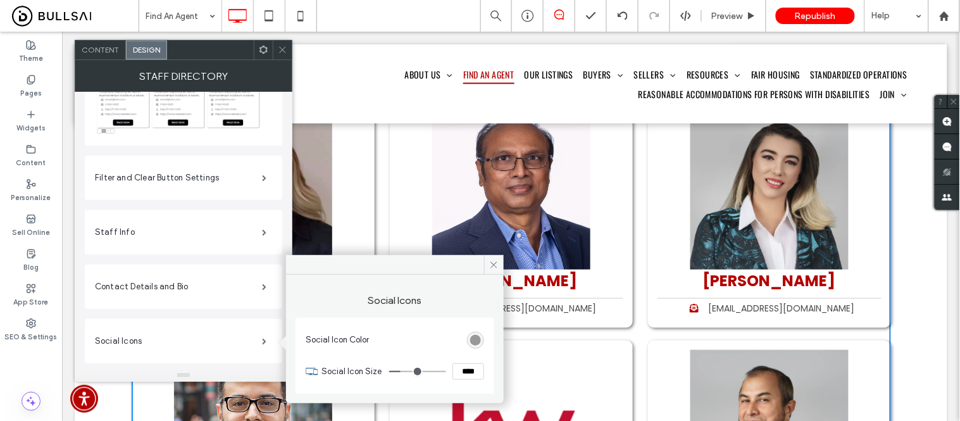
click at [99, 52] on span "Content" at bounding box center [100, 49] width 37 height 9
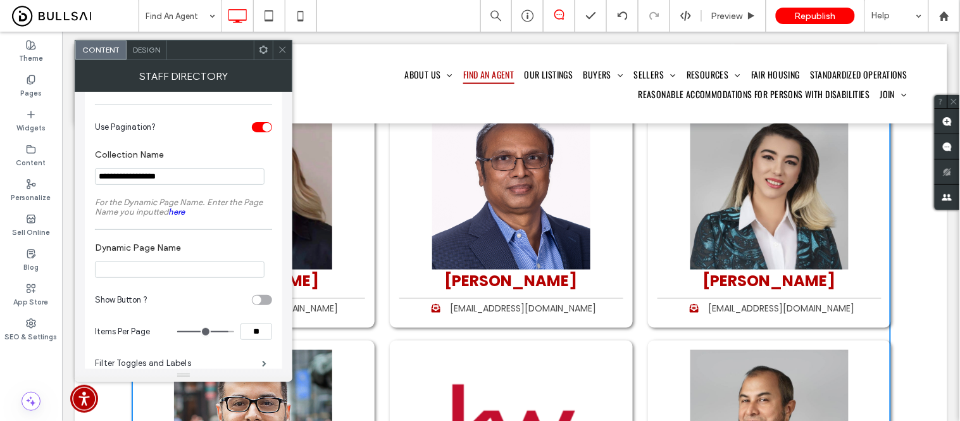
scroll to position [97, 0]
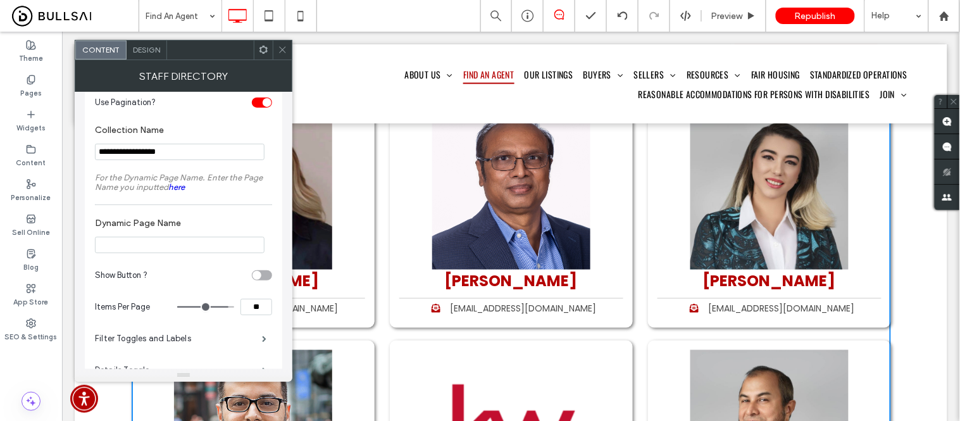
click at [173, 190] on link "here" at bounding box center [176, 186] width 16 height 9
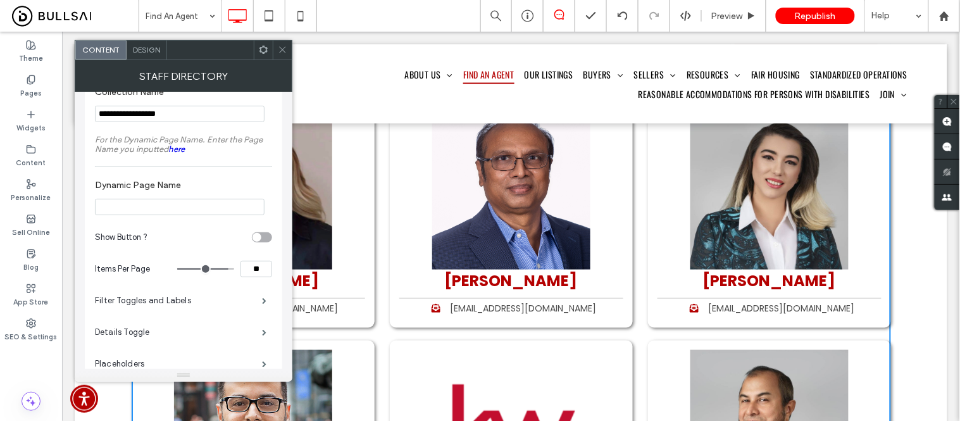
scroll to position [167, 0]
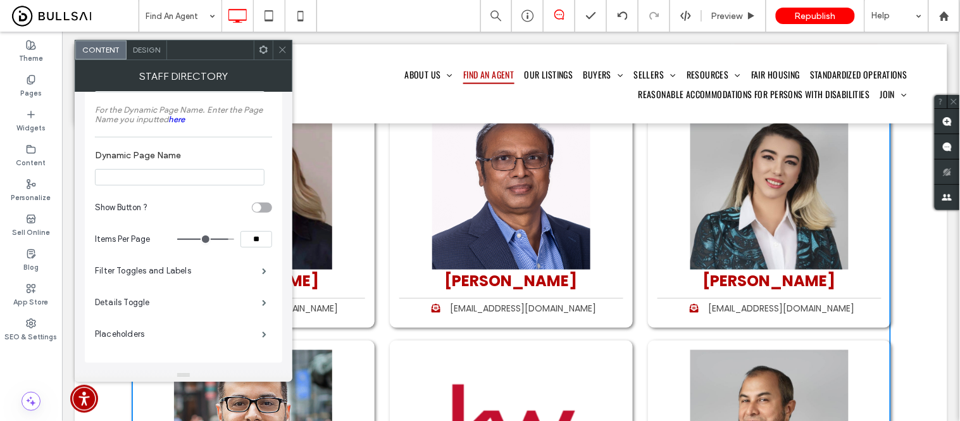
click at [276, 49] on div at bounding box center [282, 49] width 19 height 19
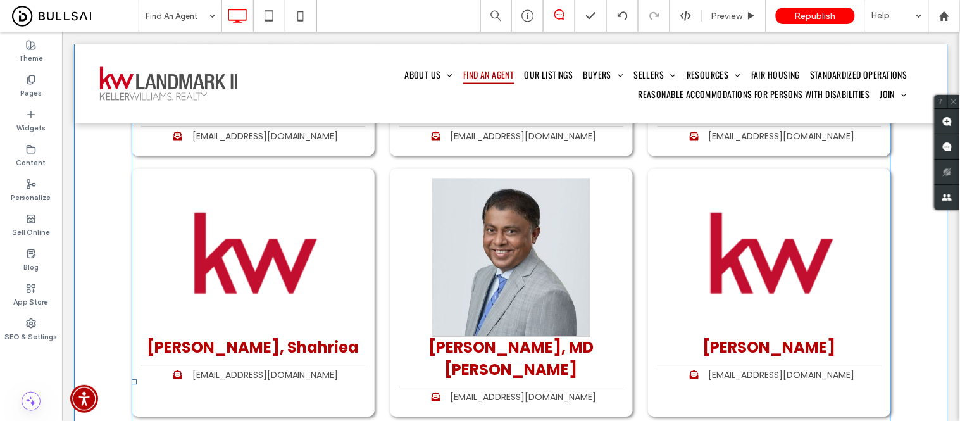
scroll to position [703, 0]
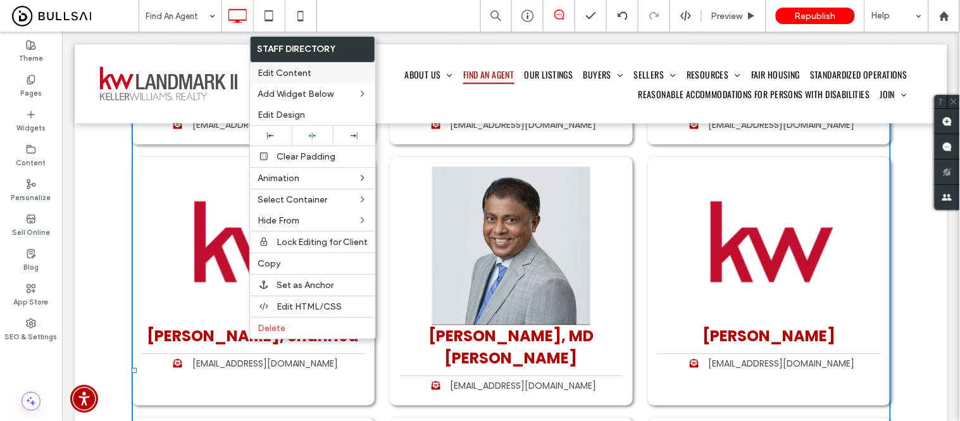
click at [320, 63] on div "Edit Content" at bounding box center [312, 73] width 125 height 21
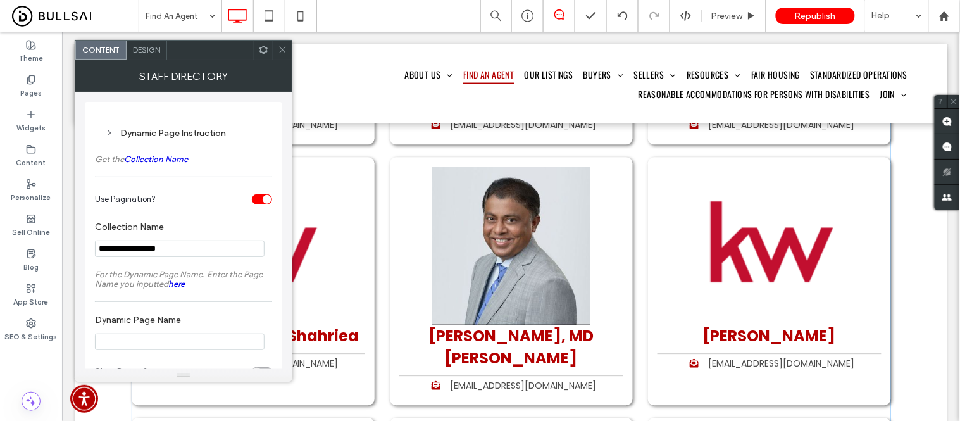
click at [283, 51] on use at bounding box center [282, 50] width 6 height 6
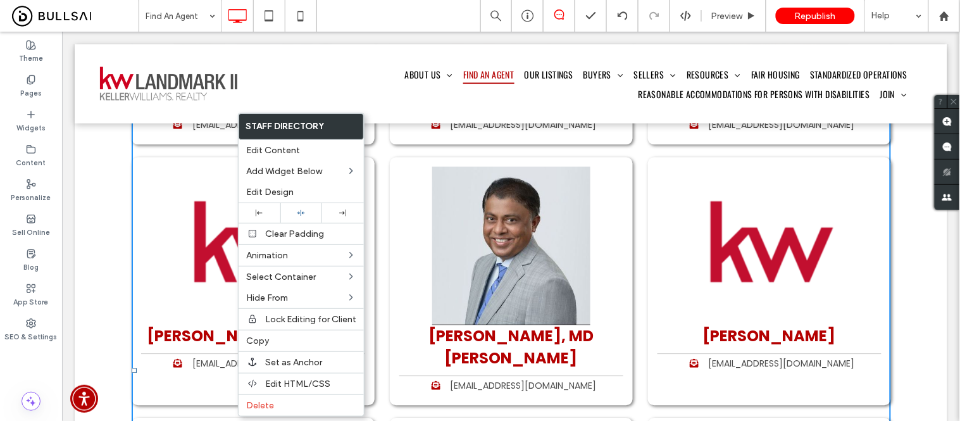
click at [547, 273] on img at bounding box center [511, 245] width 158 height 158
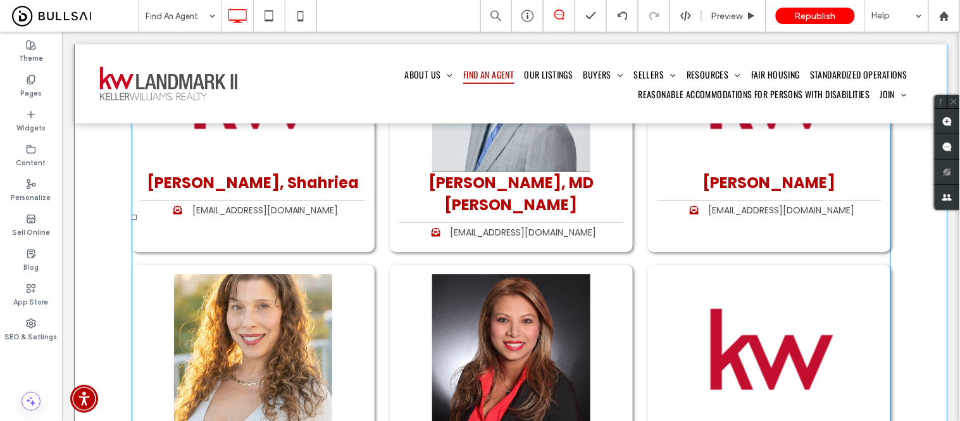
scroll to position [984, 0]
